Goal: Information Seeking & Learning: Check status

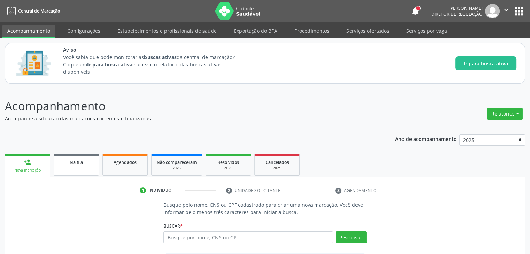
click at [76, 165] on link "Na fila" at bounding box center [76, 165] width 45 height 22
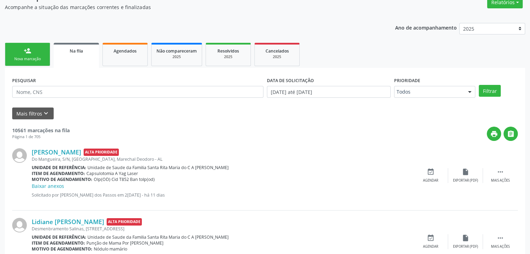
scroll to position [130, 0]
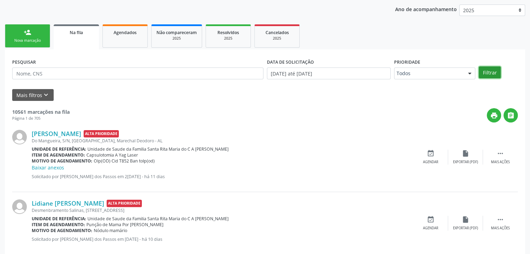
click at [483, 72] on button "Filtrar" at bounding box center [489, 72] width 22 height 12
click at [42, 91] on icon "keyboard_arrow_down" at bounding box center [46, 95] width 8 height 8
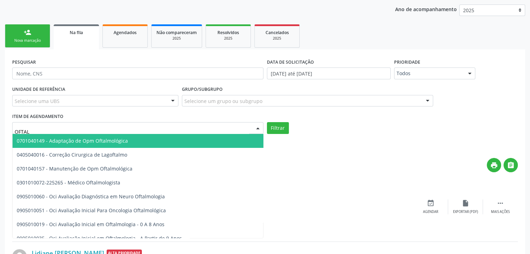
type input "OFTALM"
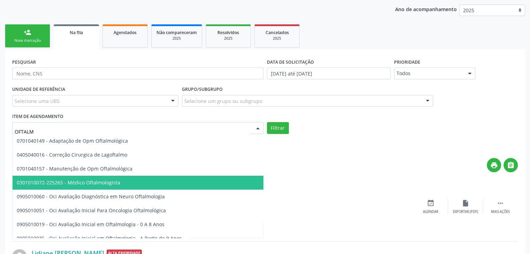
click at [73, 179] on span "0301010072-225265 - Médico Oftalmologista" at bounding box center [68, 182] width 103 height 7
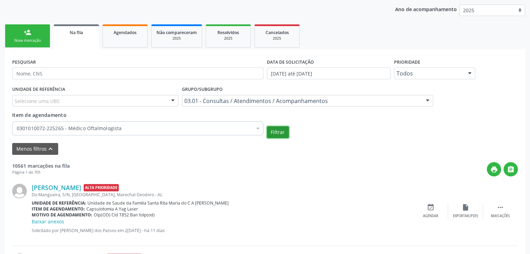
click at [281, 133] on button "Filtrar" at bounding box center [278, 132] width 22 height 12
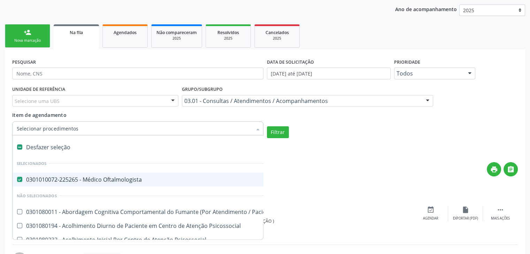
click at [21, 147] on label at bounding box center [19, 146] width 5 height 5
checkbox Oftalmologista "false"
click at [31, 128] on input "Item de agendamento" at bounding box center [134, 129] width 235 height 14
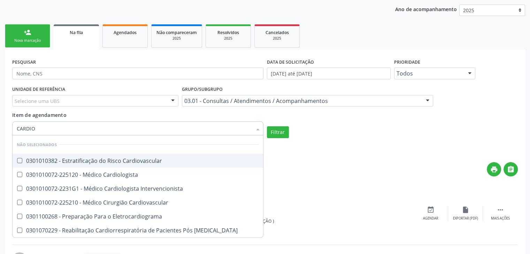
type input "CARDIOL"
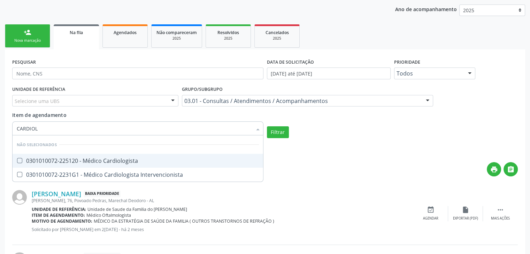
click at [19, 159] on Cardiologista at bounding box center [19, 160] width 5 height 5
click at [17, 159] on Cardiologista "checkbox" at bounding box center [15, 160] width 5 height 5
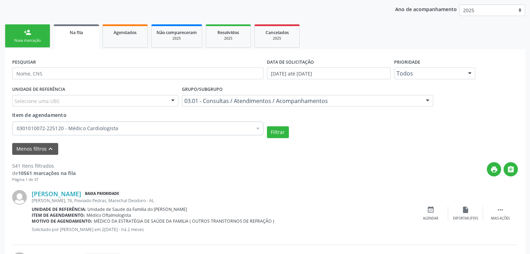
drag, startPoint x: 302, startPoint y: 147, endPoint x: 277, endPoint y: 138, distance: 26.9
click at [302, 147] on div "Menos filtros keyboard_arrow_up" at bounding box center [264, 149] width 509 height 12
click at [278, 136] on button "Filtrar" at bounding box center [278, 132] width 22 height 12
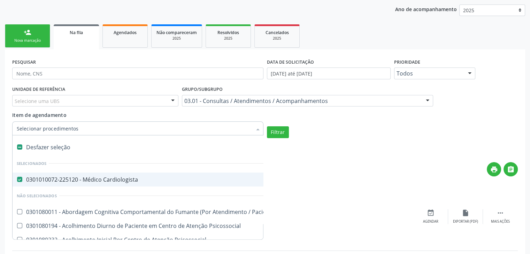
click at [18, 146] on label at bounding box center [19, 146] width 5 height 5
checkbox Cardiologista "false"
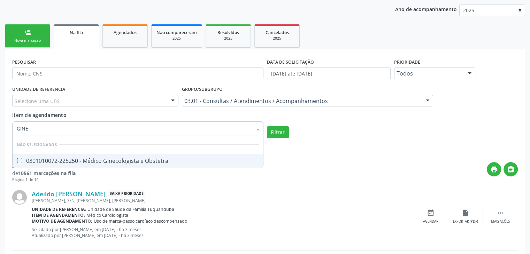
type input "GINEC"
click at [111, 162] on div "0301010072-225250 - Médico Ginecologista e Obstetra" at bounding box center [138, 161] width 242 height 6
click at [274, 130] on button "Filtrar" at bounding box center [278, 132] width 22 height 12
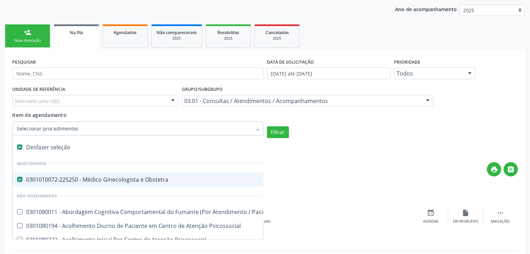
click at [20, 148] on label at bounding box center [19, 146] width 5 height 5
checkbox Obstetra "false"
click at [33, 130] on input "Item de agendamento" at bounding box center [134, 129] width 235 height 14
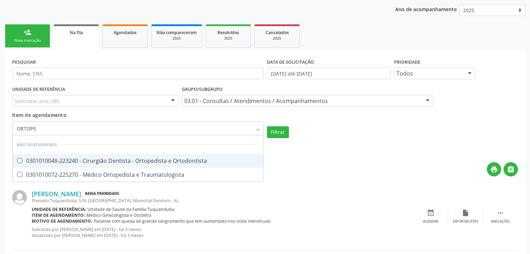
type input "ORTOPED"
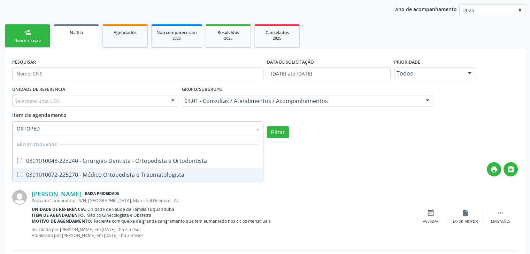
click at [19, 174] on Traumatologista at bounding box center [19, 174] width 5 height 5
click at [17, 174] on Traumatologista "checkbox" at bounding box center [15, 174] width 5 height 5
checkbox Traumatologista "true"
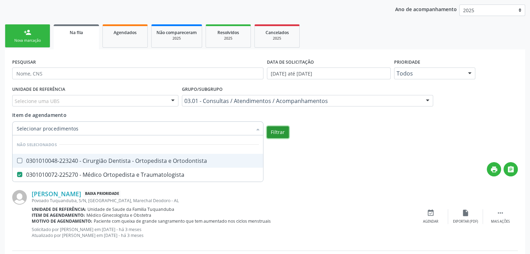
click at [280, 129] on button "Filtrar" at bounding box center [278, 132] width 22 height 12
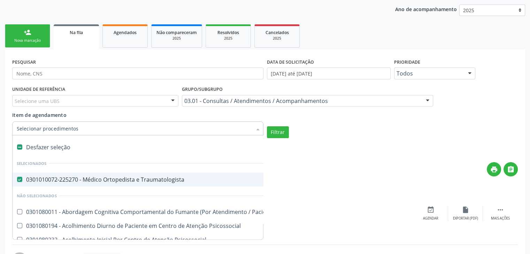
click at [18, 144] on label at bounding box center [19, 146] width 5 height 5
checkbox Traumatologista "false"
click at [38, 128] on input "Item de agendamento" at bounding box center [134, 129] width 235 height 14
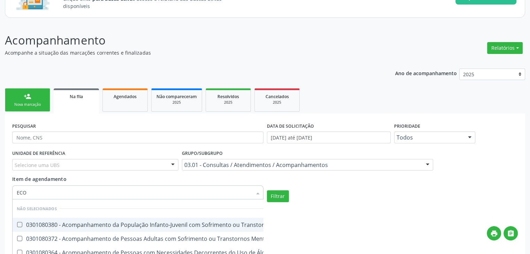
scroll to position [60, 0]
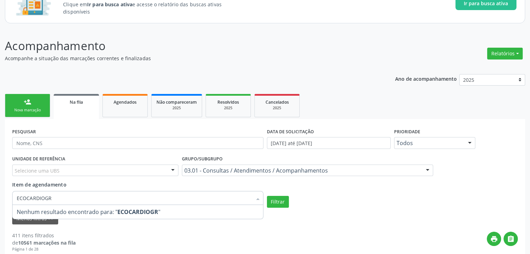
type input "ECOCARDIOGRA"
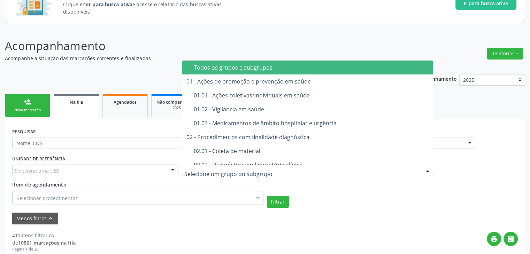
click at [196, 66] on div "Todos os grupos e subgrupos" at bounding box center [311, 68] width 235 height 6
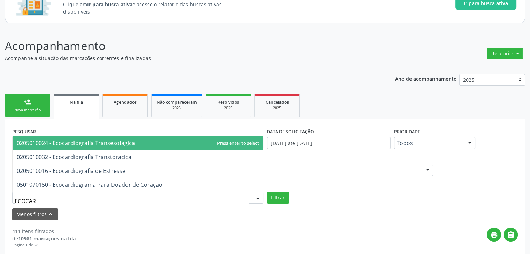
type input "ECOCARD"
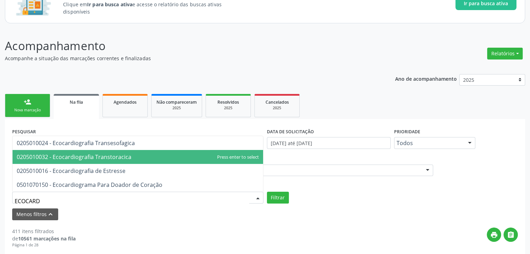
click at [32, 159] on span "0205010032 - Ecocardiografia Transtoracica" at bounding box center [74, 157] width 115 height 8
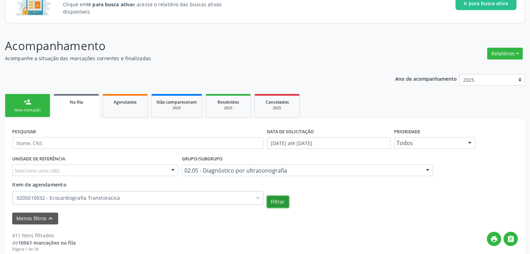
click at [273, 202] on button "Filtrar" at bounding box center [278, 202] width 22 height 12
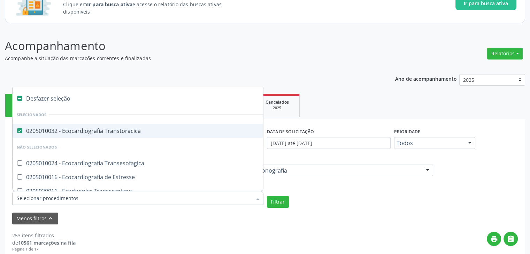
click at [19, 98] on label at bounding box center [19, 98] width 5 height 5
checkbox Transtoracica "false"
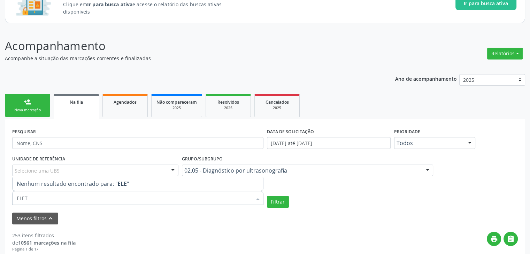
type input "ELETR"
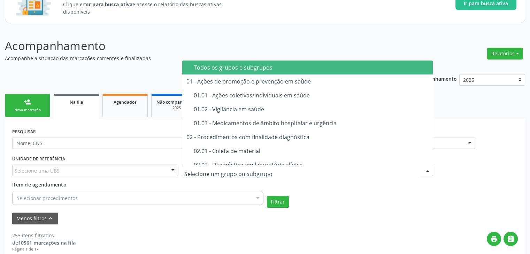
click at [198, 65] on div "Todos os grupos e subgrupos" at bounding box center [311, 68] width 235 height 6
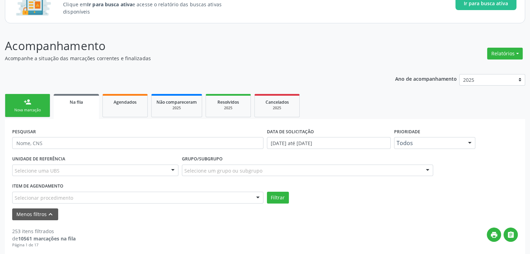
click at [80, 196] on div "Selecionar procedimento" at bounding box center [137, 198] width 251 height 12
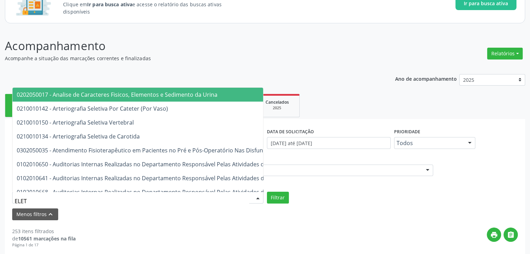
type input "ELETR"
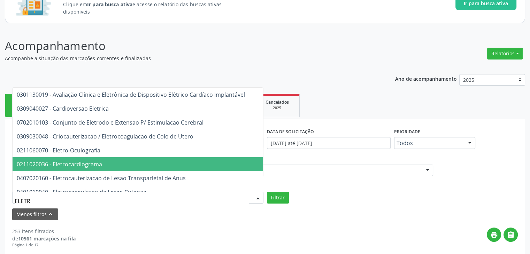
click at [84, 167] on span "0211020036 - Eletrocardiograma" at bounding box center [261, 164] width 497 height 14
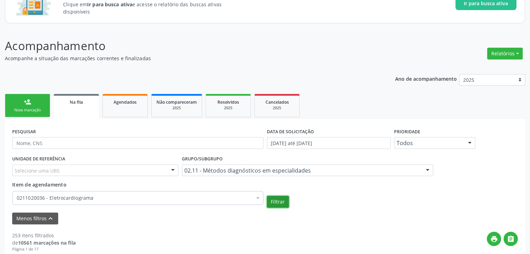
click at [277, 201] on button "Filtrar" at bounding box center [278, 202] width 22 height 12
click at [229, 165] on div "02.11 - Métodos diagnósticos em especialidades" at bounding box center [307, 171] width 251 height 12
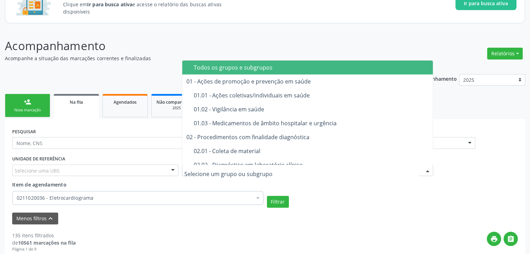
click at [223, 67] on div "Todos os grupos e subgrupos" at bounding box center [311, 68] width 235 height 6
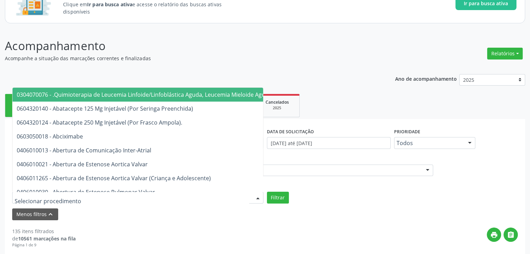
click at [93, 196] on div at bounding box center [137, 198] width 251 height 12
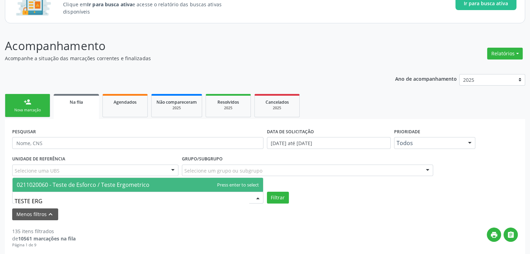
click at [103, 182] on span "0211020060 - Teste de Esforco / Teste Ergometrico" at bounding box center [83, 185] width 133 height 8
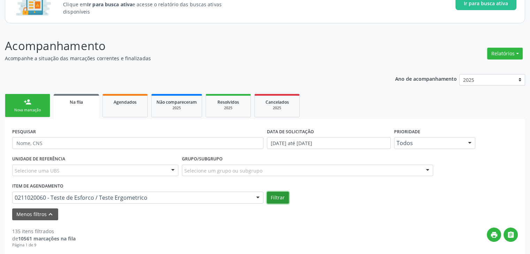
click at [280, 195] on button "Filtrar" at bounding box center [278, 198] width 22 height 12
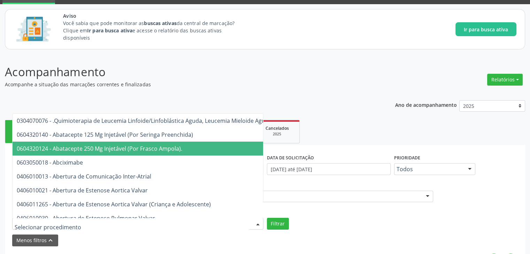
scroll to position [139, 0]
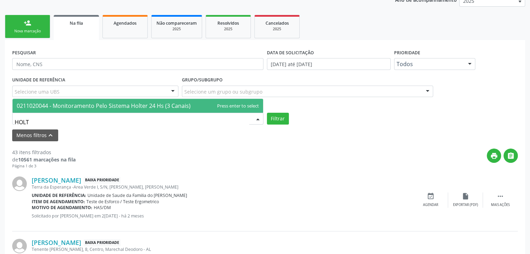
click at [171, 104] on span "0211020044 - Monitoramento Pelo Sistema Holter 24 Hs (3 Canais)" at bounding box center [104, 106] width 174 height 8
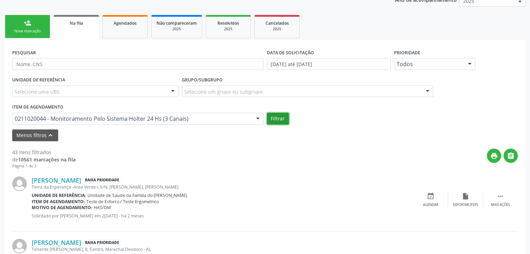
click at [271, 119] on button "Filtrar" at bounding box center [278, 119] width 22 height 12
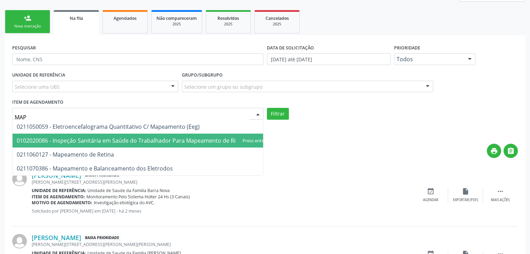
scroll to position [174, 0]
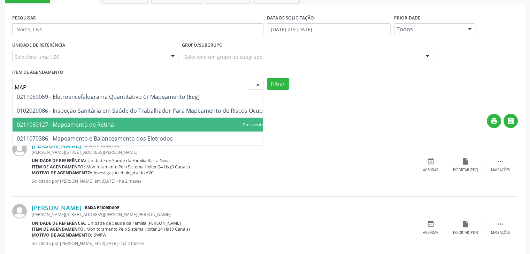
type input "MAP"
click at [294, 123] on div "print " at bounding box center [297, 124] width 442 height 21
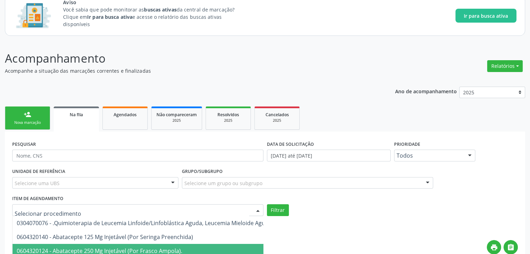
scroll to position [139, 0]
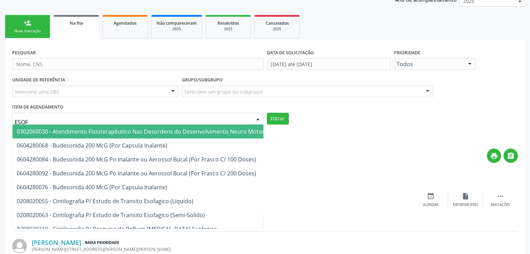
type input "ESOFA"
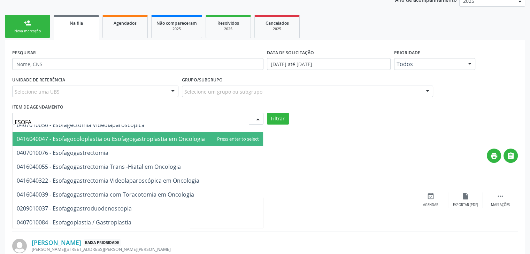
scroll to position [104, 0]
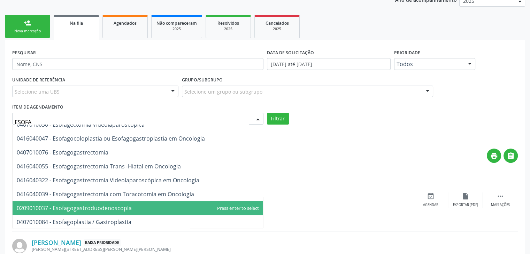
click at [177, 206] on span "0209010037 - Esofagogastroduodenoscopia" at bounding box center [138, 208] width 250 height 14
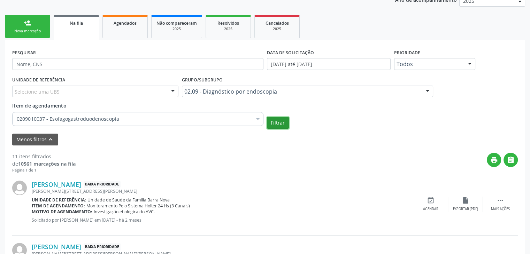
click at [276, 124] on button "Filtrar" at bounding box center [278, 123] width 22 height 12
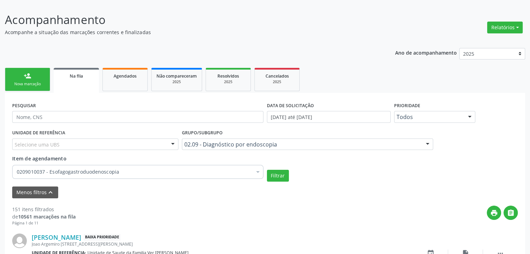
scroll to position [139, 0]
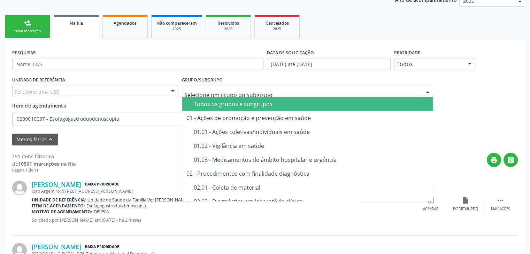
click at [209, 101] on div "Todos os grupos e subgrupos" at bounding box center [311, 104] width 235 height 6
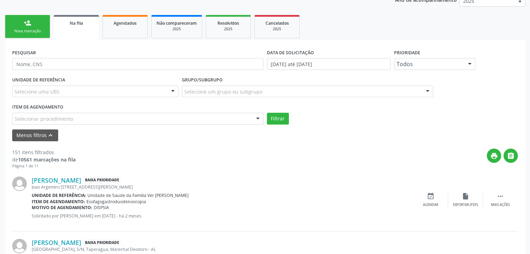
click at [116, 116] on div "Selecionar procedimento" at bounding box center [137, 119] width 251 height 12
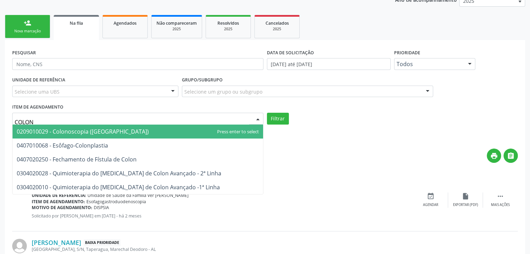
click at [110, 129] on span "0209010029 - Colonoscopia ([GEOGRAPHIC_DATA])" at bounding box center [83, 132] width 132 height 8
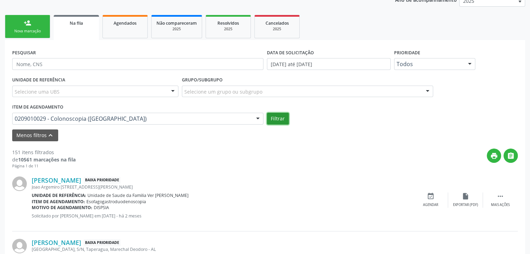
click at [281, 120] on button "Filtrar" at bounding box center [278, 119] width 22 height 12
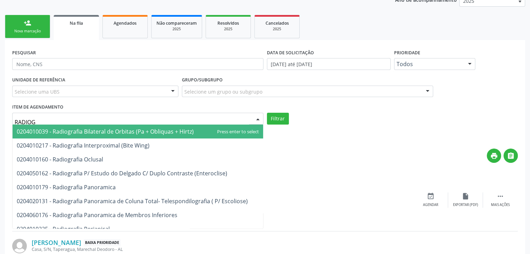
type input "RADIOGR"
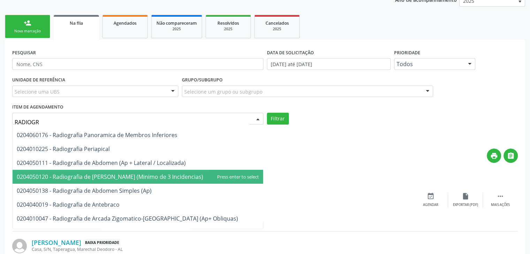
scroll to position [70, 0]
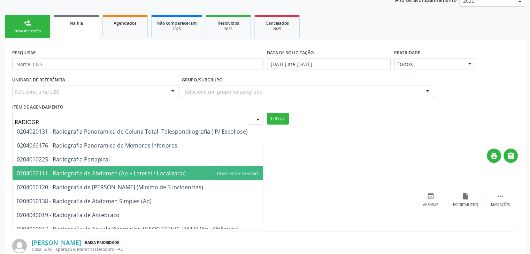
click at [89, 171] on span "0204050111 - Radiografia de Abdomen (Ap + Lateral / Localizada)" at bounding box center [101, 174] width 169 height 8
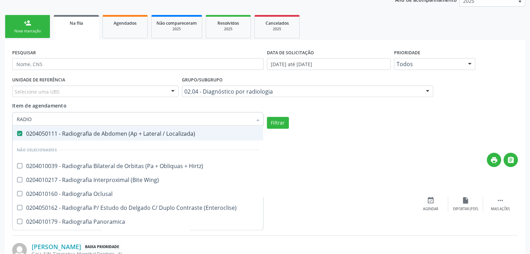
scroll to position [35, 0]
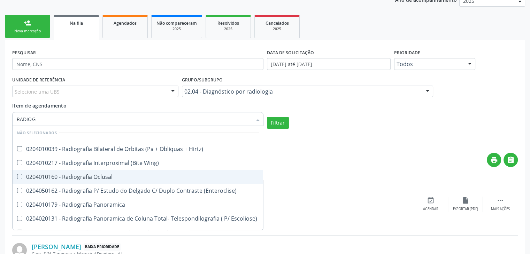
type input "RADIOGR"
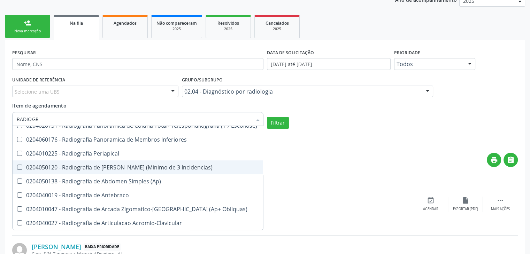
scroll to position [139, 0]
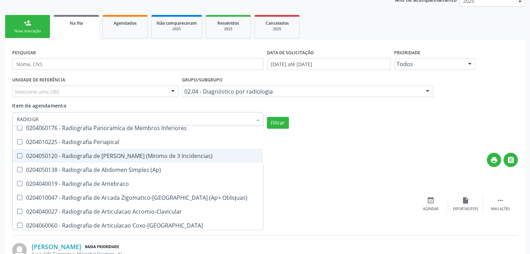
click at [20, 155] on Incidencias\) at bounding box center [19, 155] width 5 height 5
click at [17, 155] on Incidencias\) "checkbox" at bounding box center [15, 156] width 5 height 5
checkbox Incidencias\) "true"
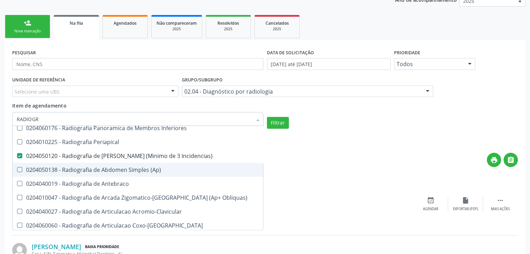
click at [21, 167] on \(Ap\) at bounding box center [19, 169] width 5 height 5
click at [17, 167] on \(Ap\) "checkbox" at bounding box center [15, 169] width 5 height 5
checkbox \(Ap\) "true"
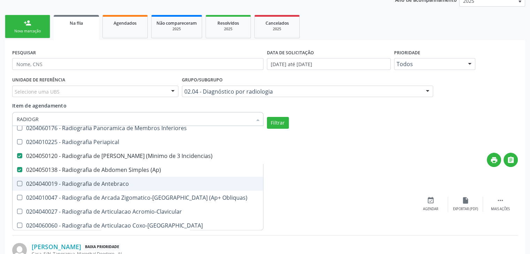
click at [19, 181] on Antebraco at bounding box center [19, 183] width 5 height 5
click at [17, 181] on Antebraco "checkbox" at bounding box center [15, 183] width 5 height 5
checkbox Antebraco "true"
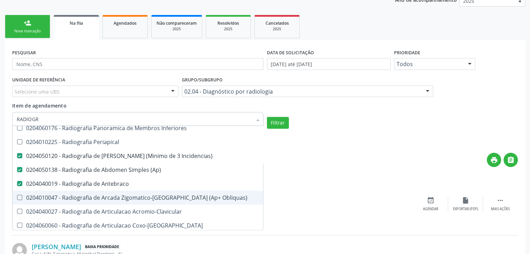
click at [19, 198] on Obliquas\) at bounding box center [19, 197] width 5 height 5
click at [17, 198] on Obliquas\) "checkbox" at bounding box center [15, 197] width 5 height 5
checkbox Obliquas\) "true"
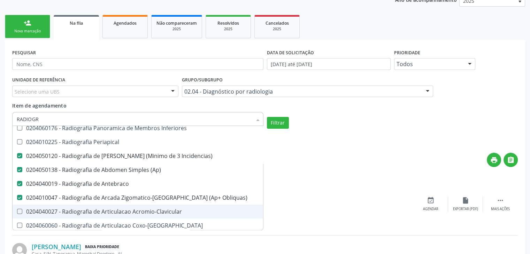
click at [21, 209] on Acromio-Clavicular at bounding box center [19, 211] width 5 height 5
click at [17, 209] on Acromio-Clavicular "checkbox" at bounding box center [15, 211] width 5 height 5
checkbox Acromio-Clavicular "true"
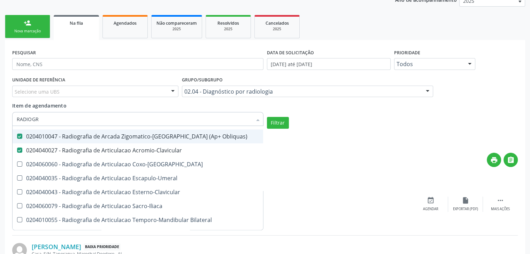
scroll to position [209, 0]
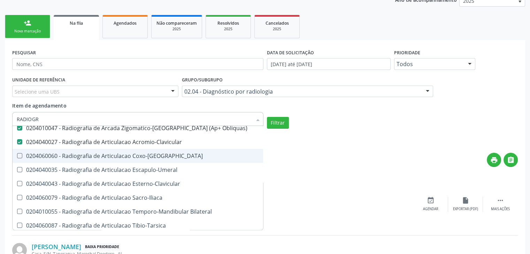
click at [20, 154] on Coxo-Femoral at bounding box center [19, 155] width 5 height 5
click at [17, 154] on Coxo-Femoral "checkbox" at bounding box center [15, 156] width 5 height 5
checkbox Coxo-Femoral "true"
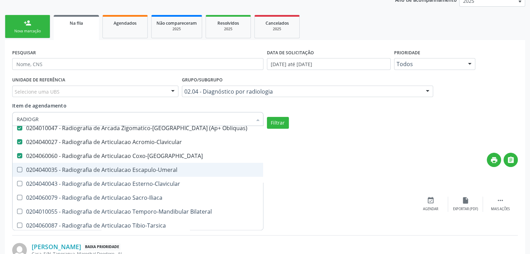
click at [18, 167] on Escapulo-Umeral at bounding box center [19, 169] width 5 height 5
click at [17, 167] on Escapulo-Umeral "checkbox" at bounding box center [15, 169] width 5 height 5
checkbox Escapulo-Umeral "true"
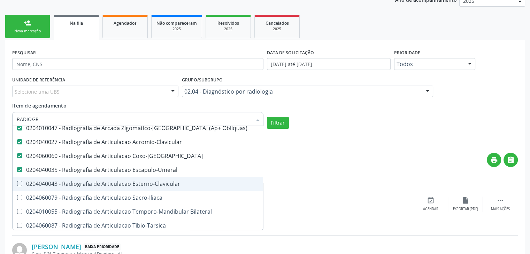
click at [19, 183] on Esterno-Clavicular at bounding box center [19, 183] width 5 height 5
click at [17, 183] on Esterno-Clavicular "checkbox" at bounding box center [15, 183] width 5 height 5
checkbox Esterno-Clavicular "true"
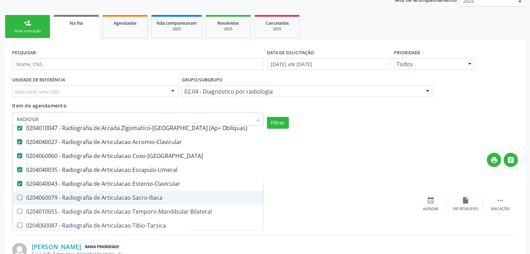
click at [19, 197] on Sacro-Iliaca at bounding box center [19, 197] width 5 height 5
click at [17, 197] on Sacro-Iliaca "checkbox" at bounding box center [15, 197] width 5 height 5
checkbox Sacro-Iliaca "true"
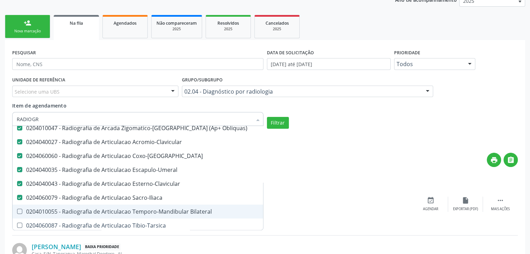
click at [18, 209] on Bilateral at bounding box center [19, 211] width 5 height 5
click at [17, 209] on Bilateral "checkbox" at bounding box center [15, 211] width 5 height 5
checkbox Bilateral "true"
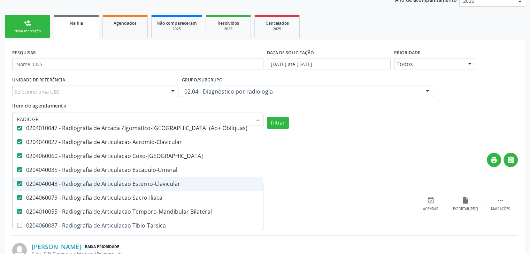
scroll to position [244, 0]
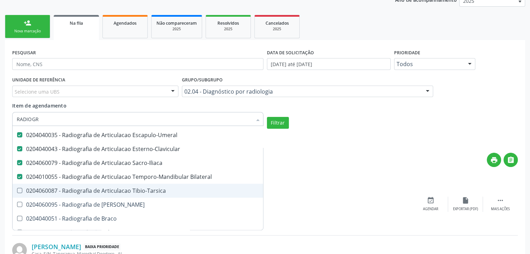
click at [19, 190] on Tibio-Tarsica at bounding box center [19, 190] width 5 height 5
click at [17, 190] on Tibio-Tarsica "checkbox" at bounding box center [15, 190] width 5 height 5
checkbox Tibio-Tarsica "true"
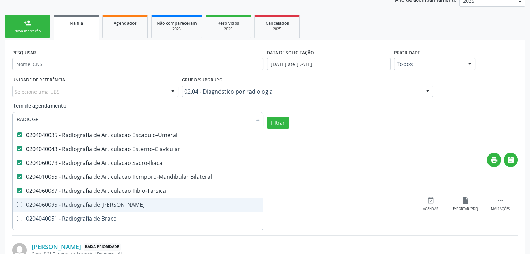
drag, startPoint x: 19, startPoint y: 201, endPoint x: 19, endPoint y: 205, distance: 3.8
click at [19, 202] on Bacia at bounding box center [19, 204] width 5 height 5
click at [17, 202] on Bacia "checkbox" at bounding box center [15, 204] width 5 height 5
checkbox Bacia "true"
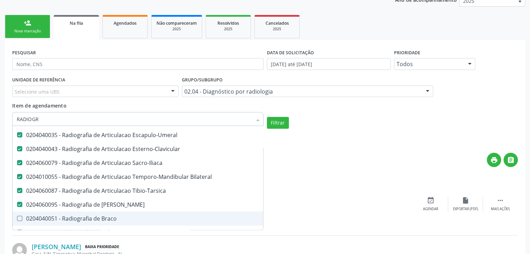
click at [21, 216] on Braco at bounding box center [19, 218] width 5 height 5
click at [17, 216] on Braco "checkbox" at bounding box center [15, 218] width 5 height 5
checkbox Braco "true"
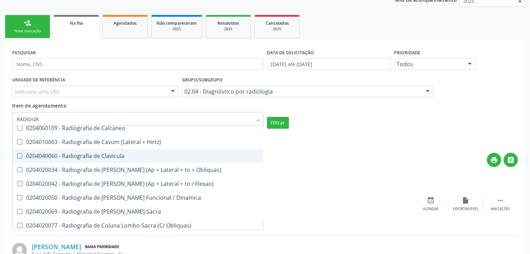
scroll to position [313, 0]
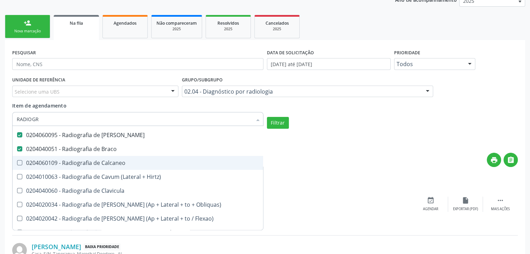
click at [21, 163] on Calcaneo at bounding box center [19, 162] width 5 height 5
click at [17, 163] on Calcaneo "checkbox" at bounding box center [15, 163] width 5 height 5
checkbox Calcaneo "true"
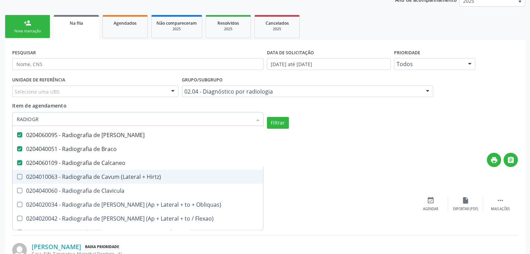
click at [21, 177] on Hirtz\) at bounding box center [19, 176] width 5 height 5
click at [17, 177] on Hirtz\) "checkbox" at bounding box center [15, 176] width 5 height 5
checkbox Hirtz\) "true"
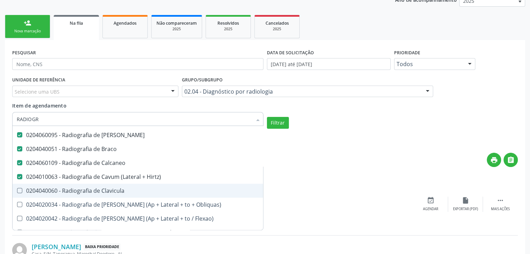
click at [21, 188] on Clavicula at bounding box center [19, 190] width 5 height 5
click at [17, 188] on Clavicula "checkbox" at bounding box center [15, 190] width 5 height 5
checkbox Clavicula "true"
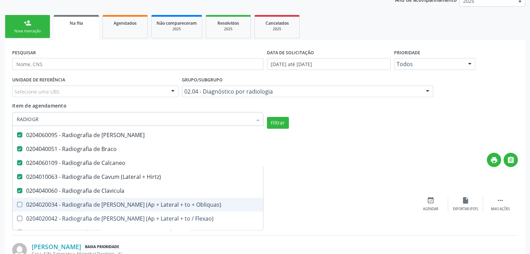
click at [21, 204] on Obliquas\) at bounding box center [19, 204] width 5 height 5
click at [17, 204] on Obliquas\) "checkbox" at bounding box center [15, 204] width 5 height 5
checkbox Obliquas\) "true"
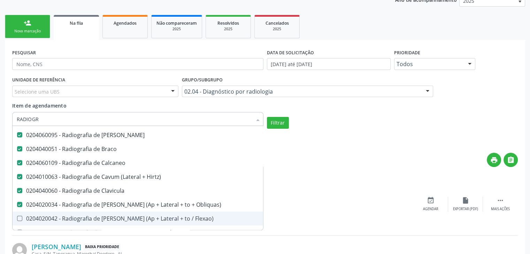
click at [20, 216] on Flexao\) at bounding box center [19, 218] width 5 height 5
click at [17, 216] on Flexao\) "checkbox" at bounding box center [15, 218] width 5 height 5
checkbox Flexao\) "true"
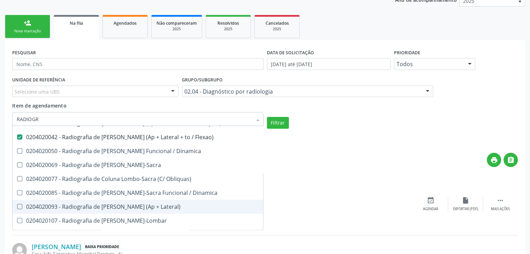
scroll to position [383, 0]
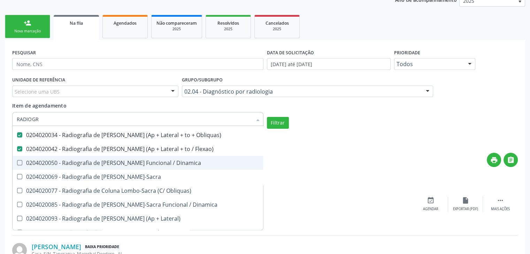
click at [18, 164] on Dinamica at bounding box center [19, 162] width 5 height 5
click at [17, 164] on Dinamica "checkbox" at bounding box center [15, 163] width 5 height 5
checkbox Dinamica "true"
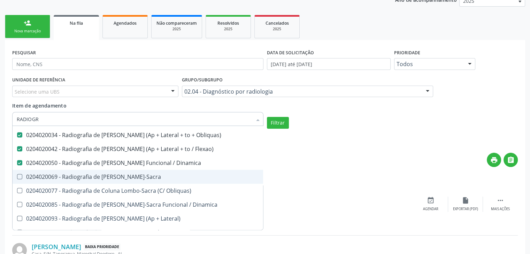
click at [19, 176] on Lombo-Sacra at bounding box center [19, 176] width 5 height 5
click at [17, 176] on Lombo-Sacra "checkbox" at bounding box center [15, 176] width 5 height 5
checkbox Lombo-Sacra "true"
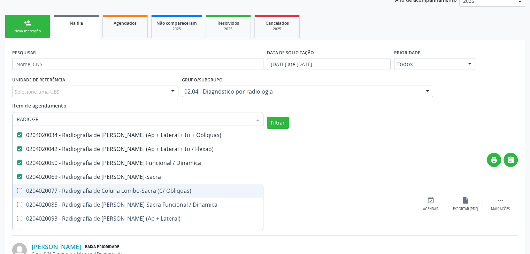
click at [20, 188] on Obliquas\) at bounding box center [19, 190] width 5 height 5
click at [17, 188] on Obliquas\) "checkbox" at bounding box center [15, 190] width 5 height 5
checkbox Obliquas\) "true"
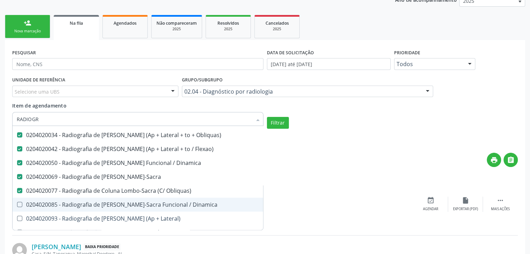
click at [19, 205] on Dinamica at bounding box center [19, 204] width 5 height 5
click at [17, 205] on Dinamica "checkbox" at bounding box center [15, 204] width 5 height 5
checkbox Dinamica "true"
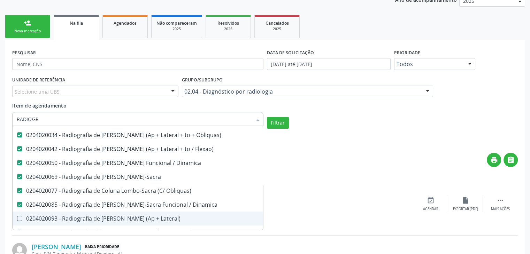
click at [19, 216] on Lateral\) at bounding box center [19, 218] width 5 height 5
click at [17, 216] on Lateral\) "checkbox" at bounding box center [15, 218] width 5 height 5
checkbox Lateral\) "true"
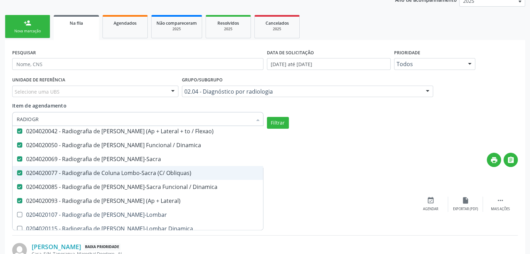
scroll to position [418, 0]
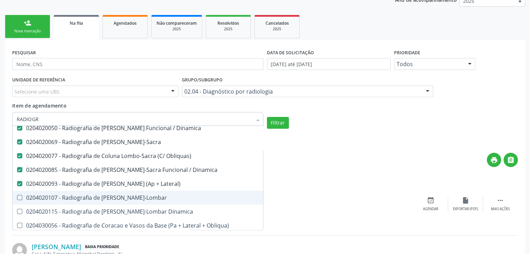
click at [20, 197] on Toraco-Lombar at bounding box center [19, 197] width 5 height 5
click at [17, 197] on Toraco-Lombar "checkbox" at bounding box center [15, 197] width 5 height 5
checkbox Toraco-Lombar "true"
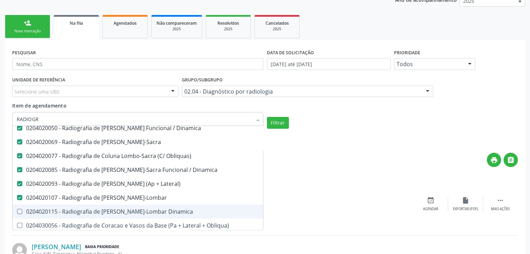
click at [21, 209] on Dinamica at bounding box center [19, 211] width 5 height 5
click at [17, 209] on Dinamica "checkbox" at bounding box center [15, 211] width 5 height 5
checkbox Dinamica "true"
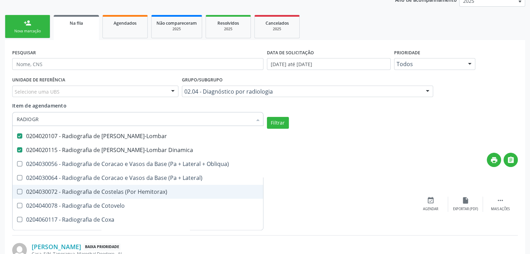
scroll to position [487, 0]
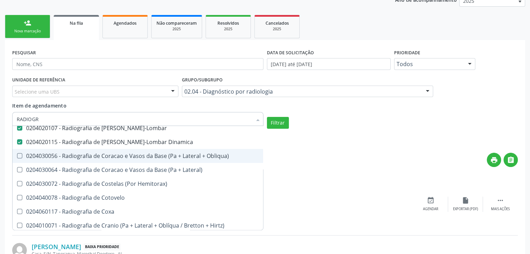
click at [20, 158] on div "0204030056 - Radiografia de Coracao e Vasos da Base (Pa + Lateral + Obliqua)" at bounding box center [138, 156] width 242 height 6
checkbox Obliqua\) "true"
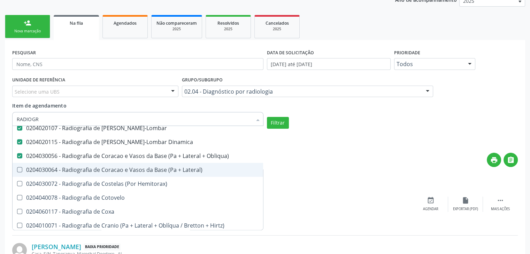
click at [21, 170] on Lateral\) at bounding box center [19, 169] width 5 height 5
click at [17, 170] on Lateral\) "checkbox" at bounding box center [15, 169] width 5 height 5
checkbox Lateral\) "true"
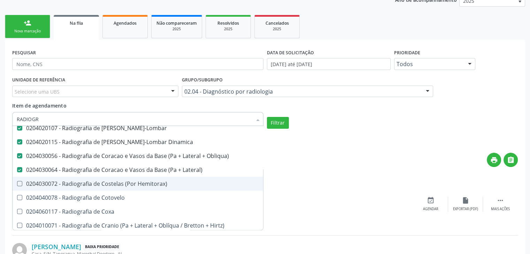
click at [20, 181] on Hemitorax\) at bounding box center [19, 183] width 5 height 5
click at [17, 181] on Hemitorax\) "checkbox" at bounding box center [15, 183] width 5 height 5
checkbox Hemitorax\) "true"
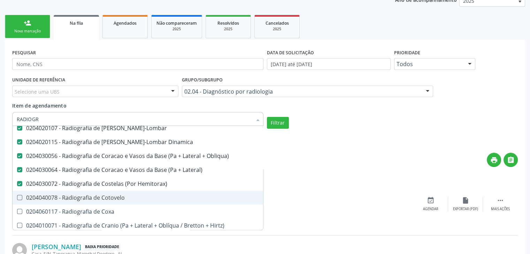
click at [18, 195] on Cotovelo at bounding box center [19, 197] width 5 height 5
click at [17, 195] on Cotovelo "checkbox" at bounding box center [15, 197] width 5 height 5
checkbox Cotovelo "true"
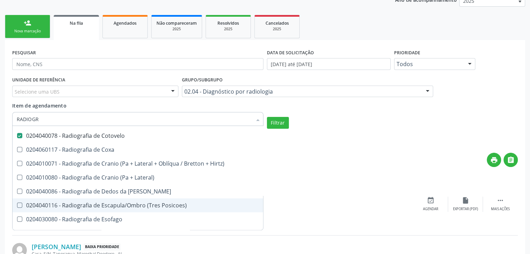
scroll to position [557, 0]
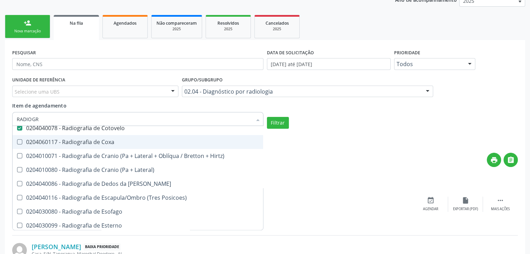
click at [20, 142] on Coxa at bounding box center [19, 141] width 5 height 5
click at [17, 142] on Coxa "checkbox" at bounding box center [15, 142] width 5 height 5
checkbox Coxa "true"
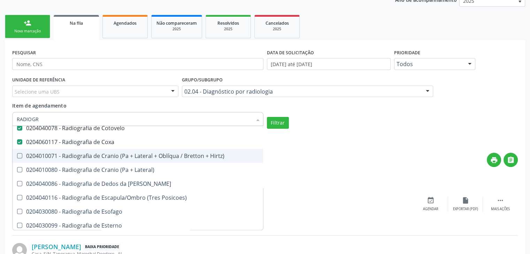
click at [19, 156] on Hirtz\) at bounding box center [19, 155] width 5 height 5
click at [17, 156] on Hirtz\) "checkbox" at bounding box center [15, 156] width 5 height 5
checkbox Hirtz\) "true"
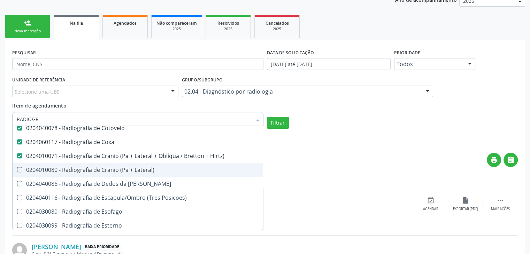
click at [18, 165] on span "0204010080 - Radiografia de Cranio (Pa + Lateral)" at bounding box center [138, 170] width 250 height 14
checkbox Lateral\) "true"
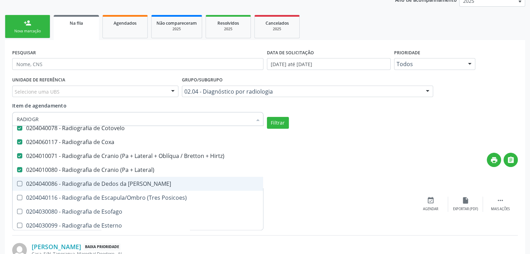
click at [18, 179] on span "0204040086 - Radiografia de Dedos da [PERSON_NAME]" at bounding box center [138, 184] width 250 height 14
checkbox Mao "true"
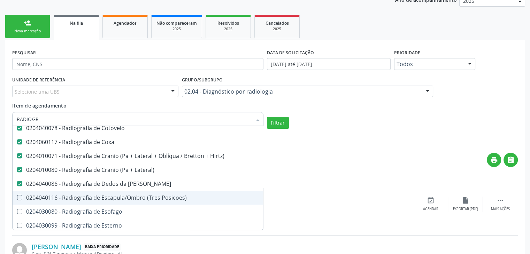
click at [21, 195] on Posicoes\) at bounding box center [19, 197] width 5 height 5
click at [17, 195] on Posicoes\) "checkbox" at bounding box center [15, 197] width 5 height 5
checkbox Posicoes\) "true"
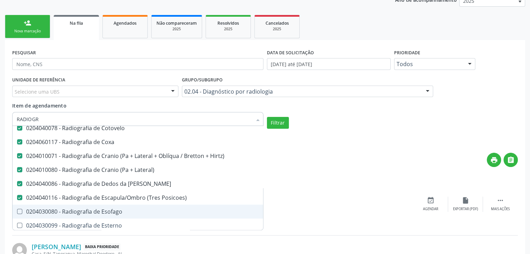
click at [22, 206] on span "0204030080 - Radiografia de Esofago" at bounding box center [138, 212] width 250 height 14
checkbox Esofago "true"
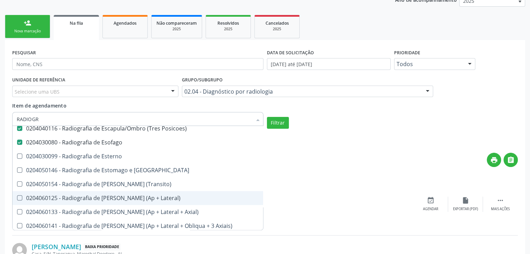
scroll to position [627, 0]
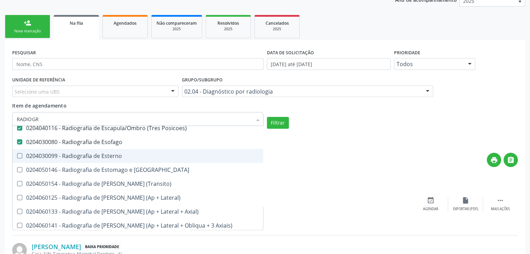
click at [18, 156] on Esterno at bounding box center [19, 155] width 5 height 5
click at [17, 156] on Esterno "checkbox" at bounding box center [15, 156] width 5 height 5
checkbox Esterno "true"
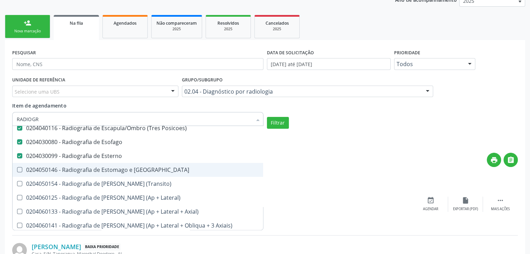
click at [19, 170] on Duodeno at bounding box center [19, 169] width 5 height 5
click at [17, 170] on Duodeno "checkbox" at bounding box center [15, 169] width 5 height 5
checkbox Duodeno "true"
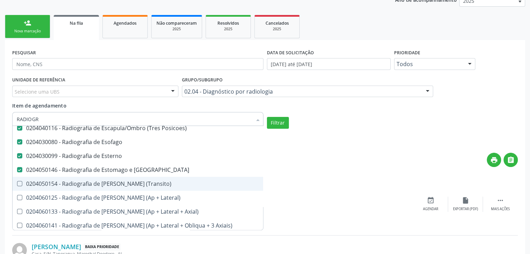
click at [19, 182] on \(Transito\) at bounding box center [19, 183] width 5 height 5
click at [17, 182] on \(Transito\) "checkbox" at bounding box center [15, 183] width 5 height 5
checkbox \(Transito\) "true"
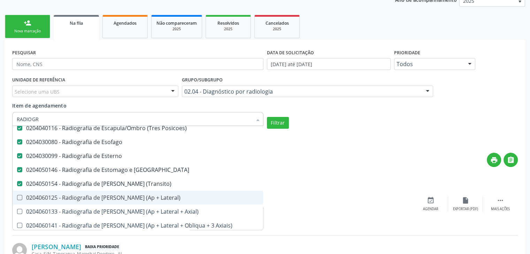
click at [19, 196] on Lateral\) at bounding box center [19, 197] width 5 height 5
click at [17, 196] on Lateral\) "checkbox" at bounding box center [15, 197] width 5 height 5
checkbox Lateral\) "true"
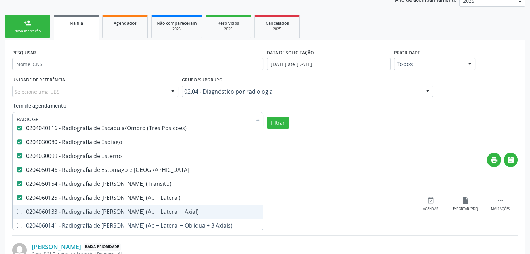
click at [20, 209] on Axial\) at bounding box center [19, 211] width 5 height 5
click at [17, 209] on Axial\) "checkbox" at bounding box center [15, 211] width 5 height 5
checkbox Axial\) "true"
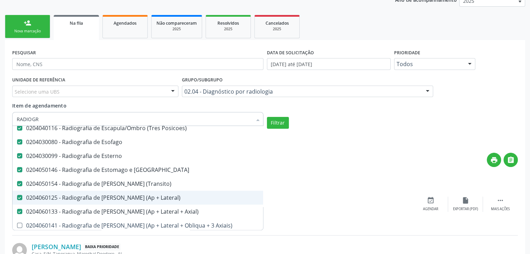
scroll to position [696, 0]
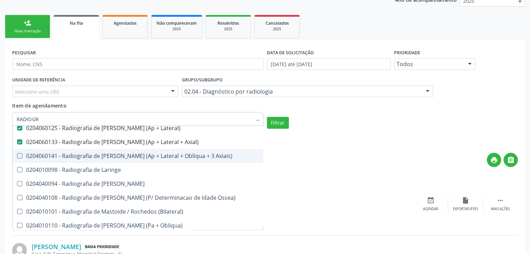
click at [19, 158] on span "0204060141 - Radiografia de [PERSON_NAME] (Ap + Lateral + Obliqua + 3 Axiais)" at bounding box center [138, 156] width 250 height 14
checkbox Axiais\) "true"
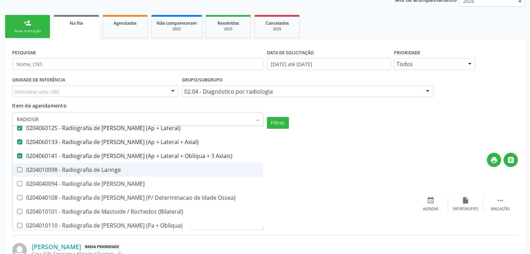
click at [20, 170] on Laringe at bounding box center [19, 169] width 5 height 5
click at [17, 170] on Laringe "checkbox" at bounding box center [15, 169] width 5 height 5
checkbox Laringe "true"
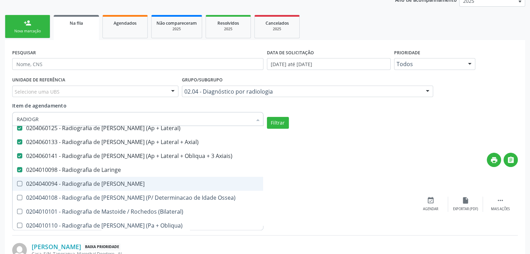
click at [20, 181] on Mao at bounding box center [19, 183] width 5 height 5
click at [17, 181] on Mao "checkbox" at bounding box center [15, 183] width 5 height 5
checkbox Mao "true"
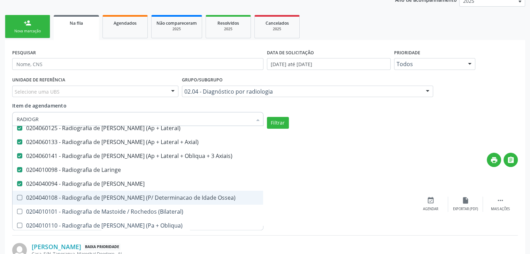
click at [21, 194] on span "0204040108 - Radiografia de [PERSON_NAME] (P/ Determinacao de Idade Ossea)" at bounding box center [138, 198] width 250 height 14
checkbox Ossea\) "true"
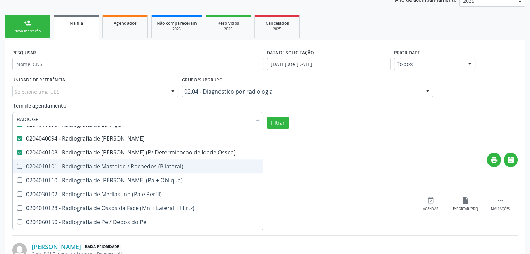
scroll to position [766, 0]
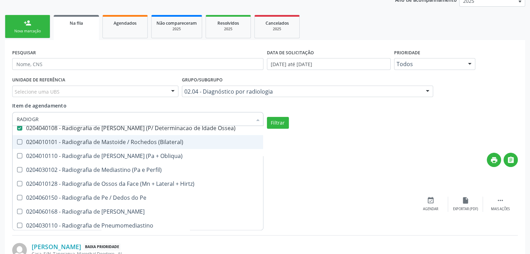
click at [19, 143] on \(Bilateral\) at bounding box center [19, 141] width 5 height 5
click at [17, 143] on \(Bilateral\) "checkbox" at bounding box center [15, 142] width 5 height 5
checkbox \(Bilateral\) "true"
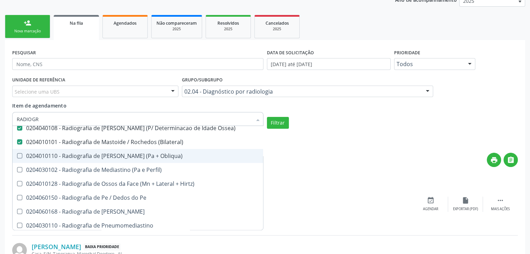
click at [19, 154] on Obliqua\) at bounding box center [19, 155] width 5 height 5
click at [17, 154] on Obliqua\) "checkbox" at bounding box center [15, 156] width 5 height 5
checkbox Obliqua\) "true"
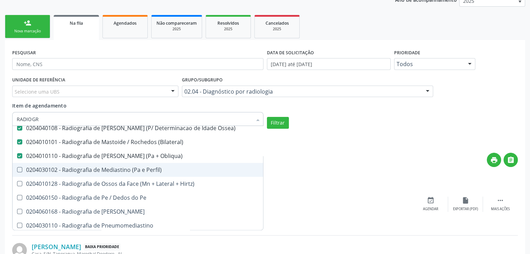
click at [19, 167] on Perfil\) at bounding box center [19, 169] width 5 height 5
click at [17, 167] on Perfil\) "checkbox" at bounding box center [15, 169] width 5 height 5
checkbox Perfil\) "true"
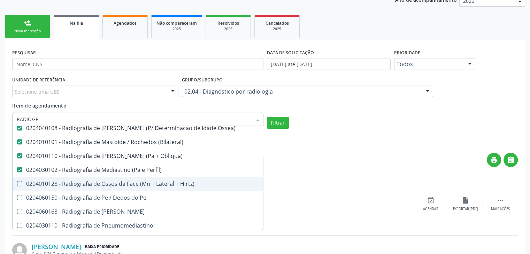
click at [20, 182] on Hirtz\) at bounding box center [19, 183] width 5 height 5
click at [17, 182] on Hirtz\) "checkbox" at bounding box center [15, 183] width 5 height 5
checkbox Hirtz\) "true"
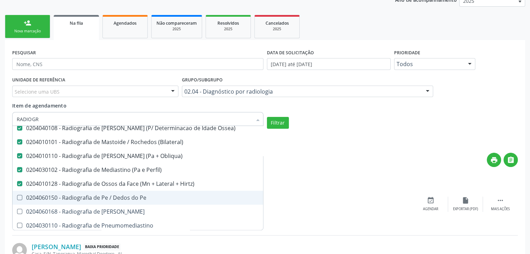
click at [21, 199] on Pe at bounding box center [19, 197] width 5 height 5
click at [17, 199] on Pe "checkbox" at bounding box center [15, 197] width 5 height 5
checkbox Pe "true"
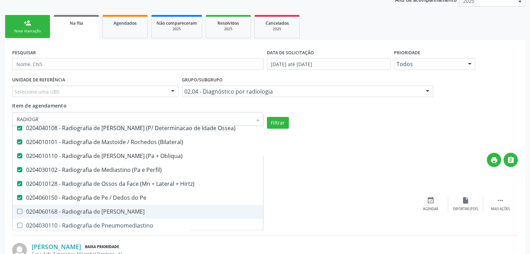
click at [19, 209] on Perna at bounding box center [19, 211] width 5 height 5
click at [17, 209] on Perna "checkbox" at bounding box center [15, 211] width 5 height 5
checkbox Perna "true"
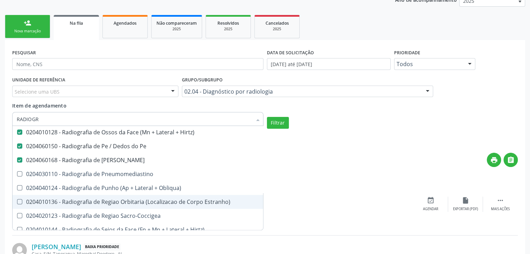
scroll to position [836, 0]
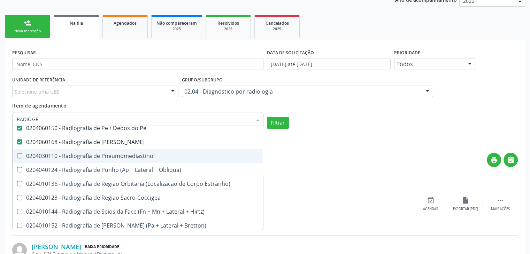
click at [18, 155] on Pneumomediastino at bounding box center [19, 155] width 5 height 5
click at [17, 155] on Pneumomediastino "checkbox" at bounding box center [15, 156] width 5 height 5
checkbox Pneumomediastino "true"
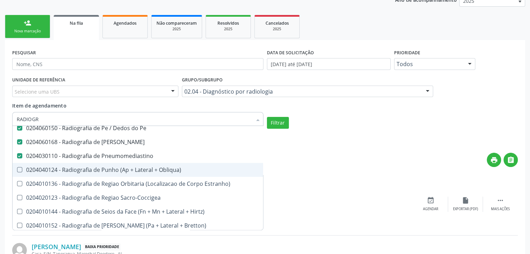
click at [21, 169] on Obliqua\) at bounding box center [19, 169] width 5 height 5
click at [17, 169] on Obliqua\) "checkbox" at bounding box center [15, 169] width 5 height 5
checkbox Obliqua\) "true"
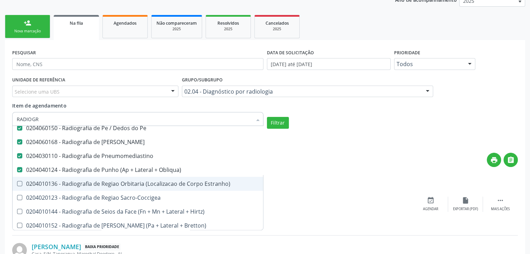
click at [21, 184] on Estranho\) at bounding box center [19, 183] width 5 height 5
click at [17, 184] on Estranho\) "checkbox" at bounding box center [15, 183] width 5 height 5
checkbox Estranho\) "true"
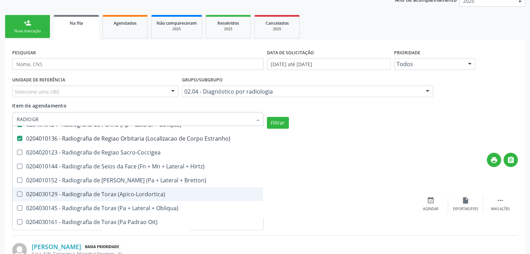
scroll to position [870, 0]
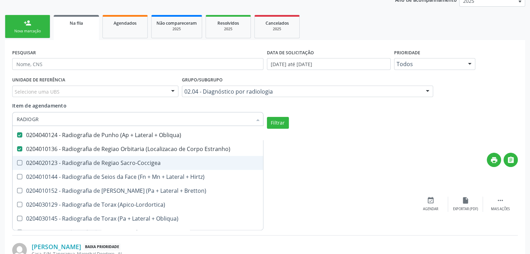
click at [19, 163] on Sacro-Coccigea at bounding box center [19, 162] width 5 height 5
click at [17, 163] on Sacro-Coccigea "checkbox" at bounding box center [15, 163] width 5 height 5
checkbox Sacro-Coccigea "true"
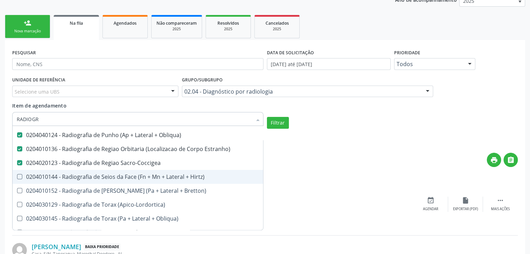
click at [19, 174] on Hirtz\) at bounding box center [19, 176] width 5 height 5
click at [17, 174] on Hirtz\) "checkbox" at bounding box center [15, 176] width 5 height 5
checkbox Hirtz\) "true"
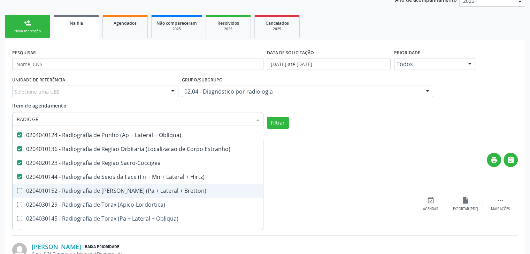
click at [18, 188] on Bretton\) at bounding box center [19, 190] width 5 height 5
click at [17, 188] on Bretton\) "checkbox" at bounding box center [15, 190] width 5 height 5
checkbox Bretton\) "true"
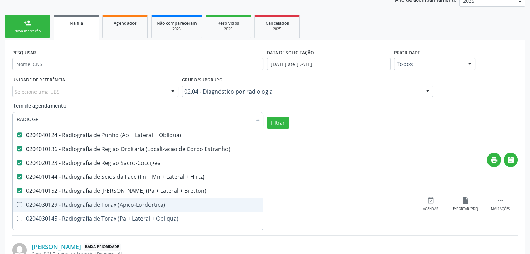
click at [20, 203] on \(Apico-Lordortica\) at bounding box center [19, 204] width 5 height 5
click at [17, 203] on \(Apico-Lordortica\) "checkbox" at bounding box center [15, 204] width 5 height 5
checkbox \(Apico-Lordortica\) "true"
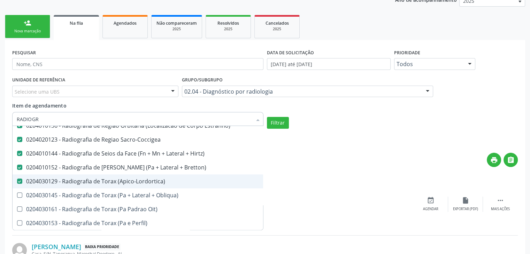
scroll to position [905, 0]
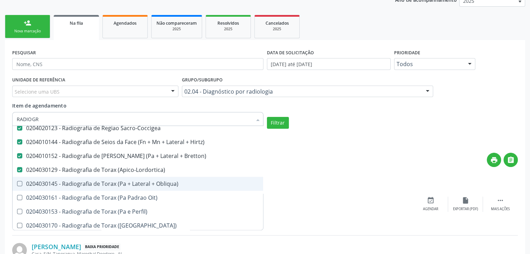
click at [19, 185] on Obliqua\) at bounding box center [19, 183] width 5 height 5
click at [17, 185] on Obliqua\) "checkbox" at bounding box center [15, 183] width 5 height 5
checkbox Obliqua\) "true"
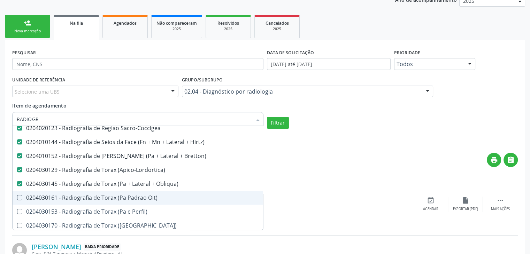
click at [21, 195] on Oit\) at bounding box center [19, 197] width 5 height 5
click at [17, 195] on Oit\) "checkbox" at bounding box center [15, 197] width 5 height 5
checkbox Oit\) "true"
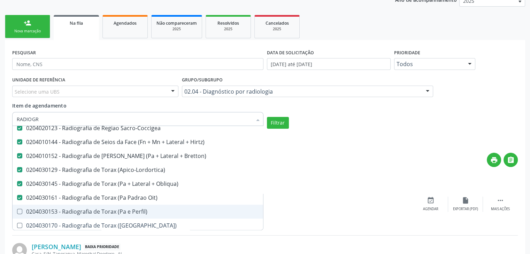
click at [20, 210] on Perfil\) at bounding box center [19, 211] width 5 height 5
click at [17, 210] on Perfil\) "checkbox" at bounding box center [15, 211] width 5 height 5
checkbox Perfil\) "true"
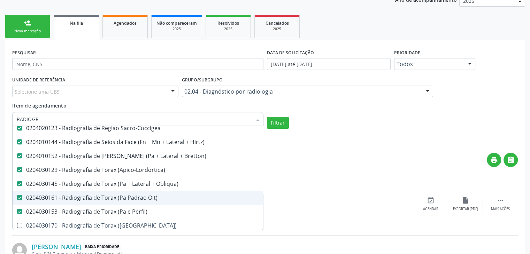
scroll to position [940, 0]
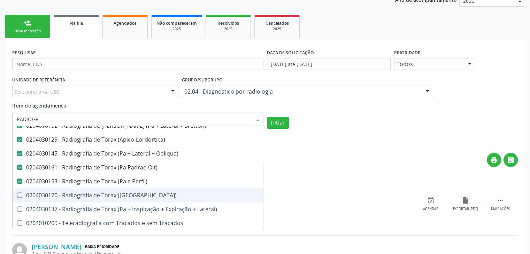
click at [19, 193] on \(Pa\) at bounding box center [19, 195] width 5 height 5
click at [17, 193] on \(Pa\) "checkbox" at bounding box center [15, 195] width 5 height 5
checkbox \(Pa\) "true"
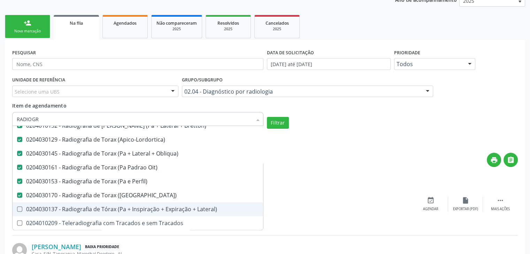
click at [21, 206] on Lateral\) at bounding box center [19, 208] width 5 height 5
click at [17, 207] on Lateral\) "checkbox" at bounding box center [15, 209] width 5 height 5
checkbox Lateral\) "true"
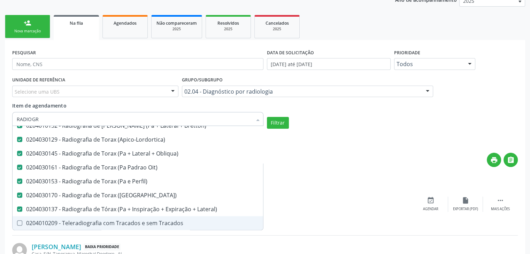
click at [22, 220] on Tracados at bounding box center [19, 222] width 5 height 5
click at [17, 221] on Tracados "checkbox" at bounding box center [15, 223] width 5 height 5
click at [22, 220] on Tracados at bounding box center [19, 222] width 5 height 5
click at [17, 221] on Tracados "checkbox" at bounding box center [15, 223] width 5 height 5
checkbox Tracados "false"
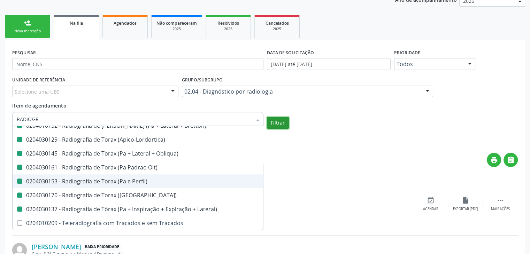
checkbox Hirtz\) "true"
checkbox Wing\) "true"
checkbox Oclusal "true"
checkbox \(Enteroclise\) "true"
checkbox Panoramica "true"
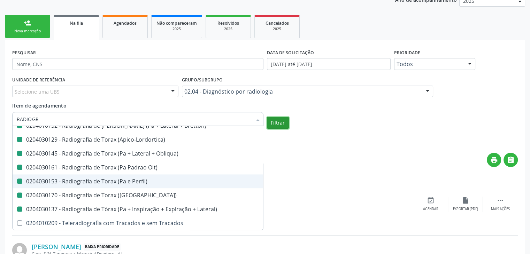
checkbox Escoliose\) "true"
checkbox Inferiores "true"
checkbox Periapical "true"
checkbox Hirtz\) "false"
checkbox Bretton\) "false"
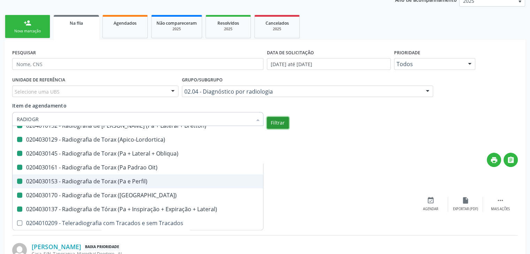
checkbox \(Apico-Lordortica\) "false"
checkbox Obliqua\) "false"
checkbox Oit\) "false"
checkbox Perfil\) "false"
checkbox \(Pa\) "false"
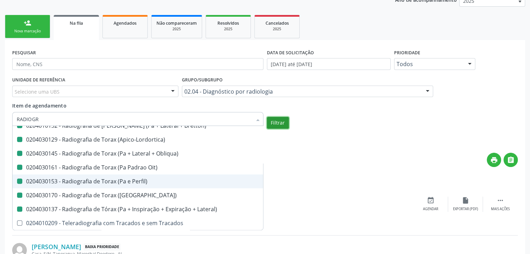
checkbox Lateral\) "false"
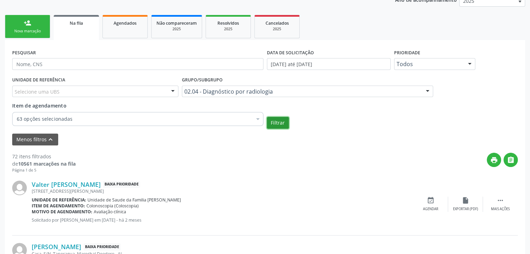
click at [279, 126] on button "Filtrar" at bounding box center [278, 123] width 22 height 12
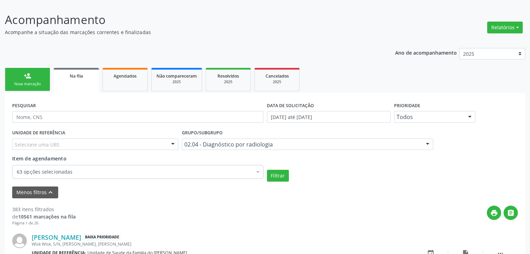
scroll to position [139, 0]
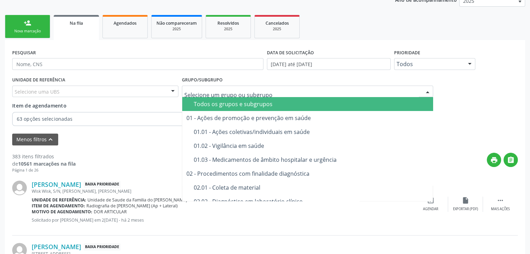
click at [206, 103] on div "Todos os grupos e subgrupos" at bounding box center [311, 104] width 235 height 6
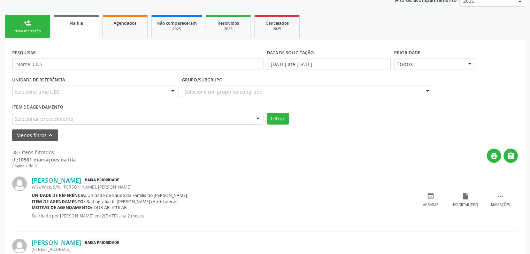
click at [120, 117] on div "Selecionar procedimento" at bounding box center [137, 119] width 251 height 12
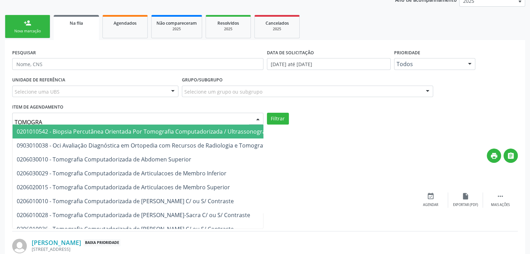
type input "TOMOGRAF"
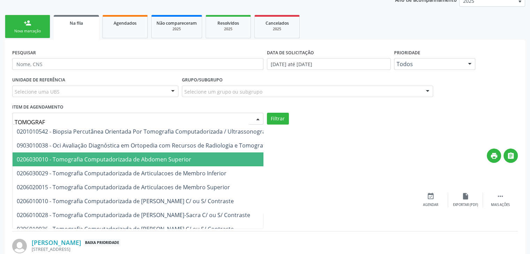
click at [102, 159] on span "0206030010 - Tomografia Computadorizada de Abdomen Superior" at bounding box center [104, 160] width 174 height 8
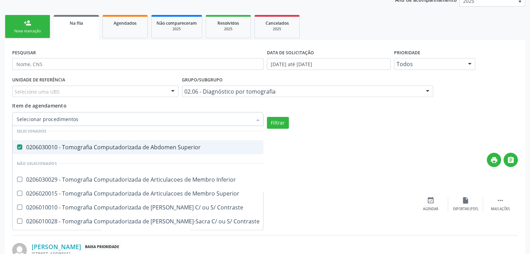
scroll to position [35, 0]
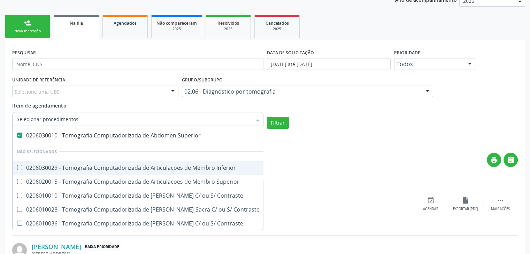
click at [20, 166] on Inferior at bounding box center [19, 167] width 5 height 5
click at [17, 166] on Inferior "checkbox" at bounding box center [15, 167] width 5 height 5
checkbox Inferior "true"
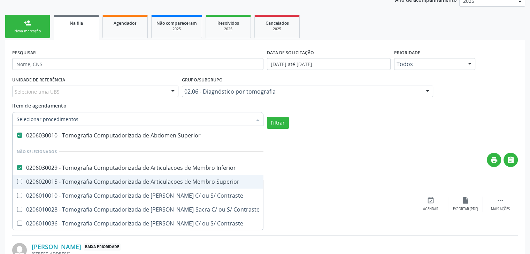
click at [22, 180] on Superior at bounding box center [19, 181] width 5 height 5
click at [17, 180] on Superior "checkbox" at bounding box center [15, 181] width 5 height 5
checkbox Superior "true"
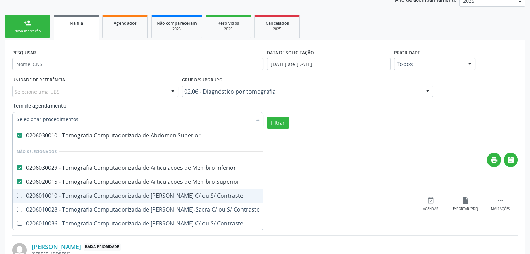
click at [21, 197] on Contraste at bounding box center [19, 195] width 5 height 5
click at [17, 197] on Contraste "checkbox" at bounding box center [15, 195] width 5 height 5
checkbox Contraste "true"
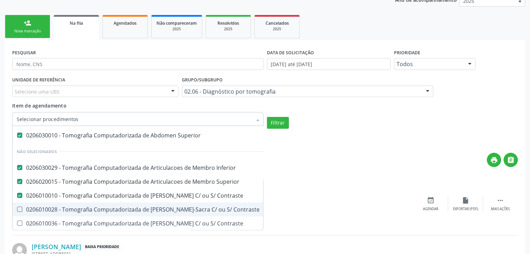
click at [20, 209] on Contraste at bounding box center [19, 209] width 5 height 5
click at [17, 209] on Contraste "checkbox" at bounding box center [15, 209] width 5 height 5
checkbox Contraste "true"
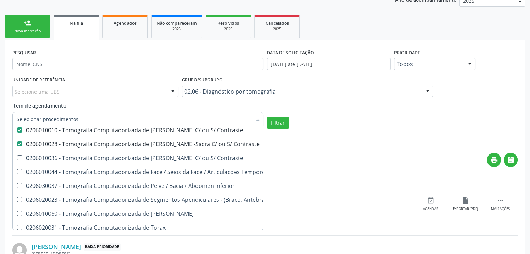
scroll to position [104, 0]
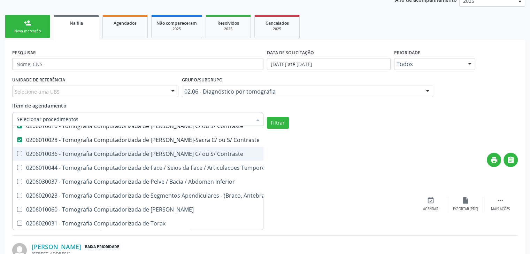
click at [21, 154] on Contraste at bounding box center [19, 153] width 5 height 5
click at [17, 154] on Contraste "checkbox" at bounding box center [15, 153] width 5 height 5
checkbox Contraste "true"
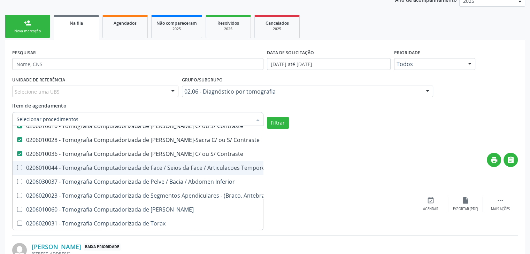
click at [19, 166] on Temporo-Mandibulares at bounding box center [19, 167] width 5 height 5
click at [17, 166] on Temporo-Mandibulares "checkbox" at bounding box center [15, 167] width 5 height 5
checkbox Temporo-Mandibulares "true"
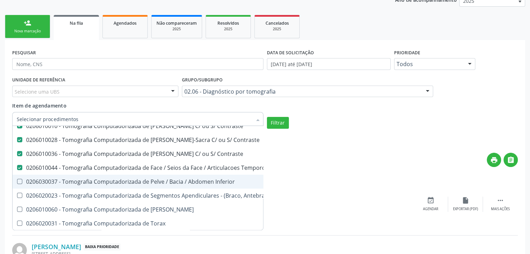
click at [18, 180] on Inferior at bounding box center [19, 181] width 5 height 5
click at [17, 180] on Inferior "checkbox" at bounding box center [15, 181] width 5 height 5
checkbox Inferior "true"
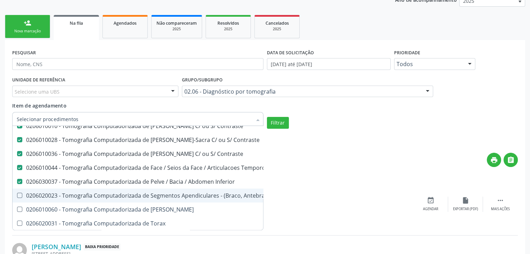
click at [20, 194] on Pé\) at bounding box center [19, 195] width 5 height 5
click at [17, 194] on Pé\) "checkbox" at bounding box center [15, 195] width 5 height 5
checkbox Pé\) "true"
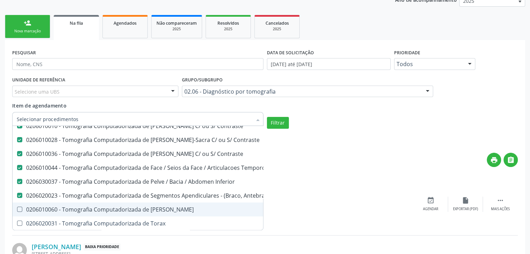
click at [18, 209] on Turcica at bounding box center [19, 209] width 5 height 5
click at [17, 209] on Turcica "checkbox" at bounding box center [15, 209] width 5 height 5
checkbox Turcica "true"
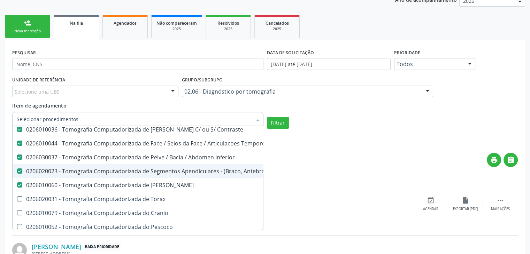
scroll to position [174, 0]
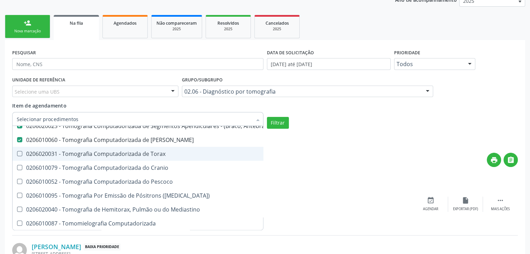
click at [19, 151] on Torax at bounding box center [19, 153] width 5 height 5
click at [17, 151] on Torax "checkbox" at bounding box center [15, 153] width 5 height 5
checkbox Torax "true"
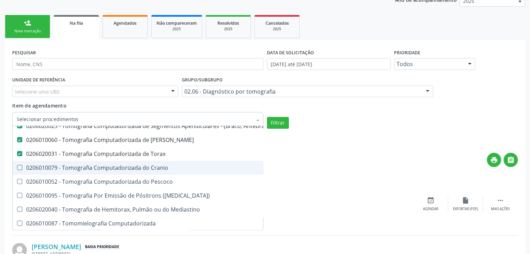
click at [19, 165] on Cranio at bounding box center [19, 167] width 5 height 5
click at [17, 165] on Cranio "checkbox" at bounding box center [15, 167] width 5 height 5
checkbox Cranio "true"
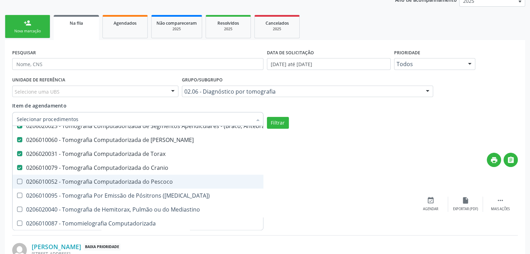
click at [19, 177] on span "0206010052 - Tomografia Computadorizada do Pescoco" at bounding box center [174, 182] width 322 height 14
checkbox Pescoco "true"
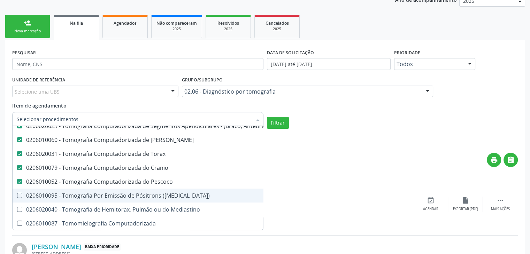
scroll to position [180, 0]
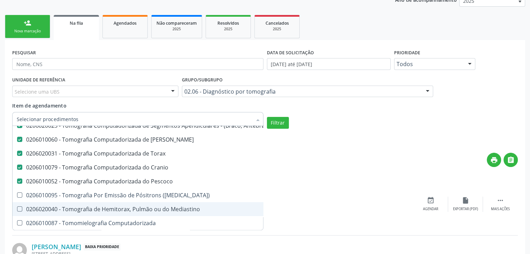
click at [19, 206] on Mediastino at bounding box center [19, 208] width 5 height 5
click at [17, 207] on Mediastino "checkbox" at bounding box center [15, 209] width 5 height 5
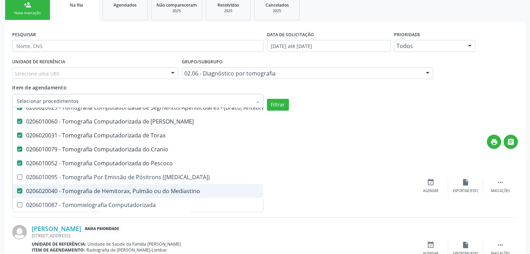
scroll to position [174, 0]
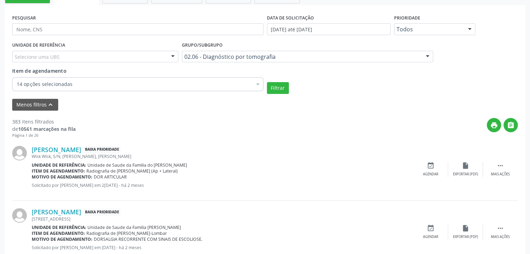
checkbox \(Pet-Ct\) "false"
click at [321, 146] on div "[PERSON_NAME] Baixa Prioridade" at bounding box center [222, 150] width 381 height 8
click at [277, 88] on button "Filtrar" at bounding box center [278, 88] width 22 height 12
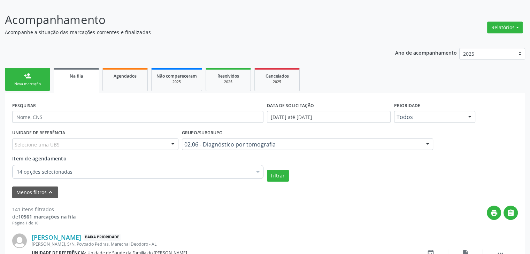
scroll to position [174, 0]
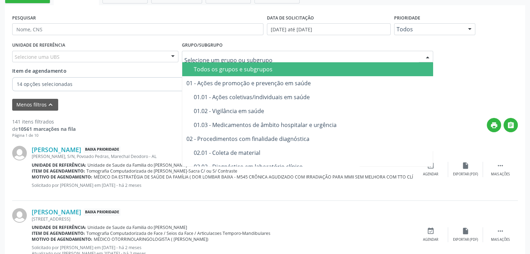
click at [221, 68] on div "Todos os grupos e subgrupos" at bounding box center [311, 69] width 235 height 6
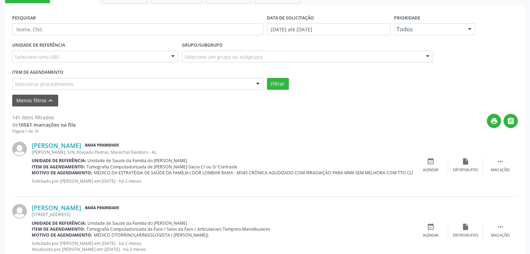
click at [114, 83] on div "Selecionar procedimento" at bounding box center [137, 84] width 251 height 12
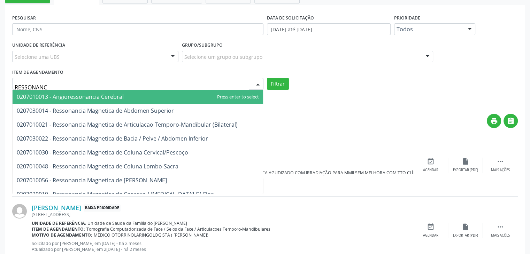
type input "RESSONANCI"
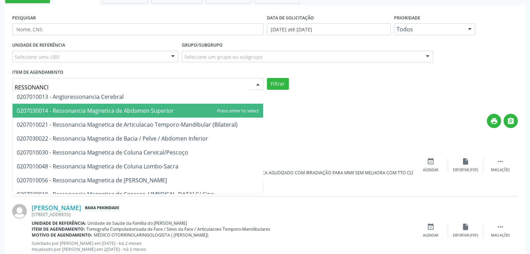
click at [109, 108] on span "0207030014 - Ressonancia Magnetica de Abdomen Superior" at bounding box center [95, 111] width 157 height 8
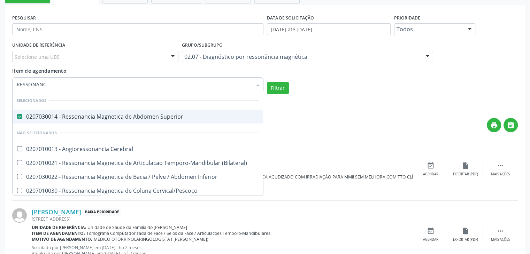
type input "RESSONANCI"
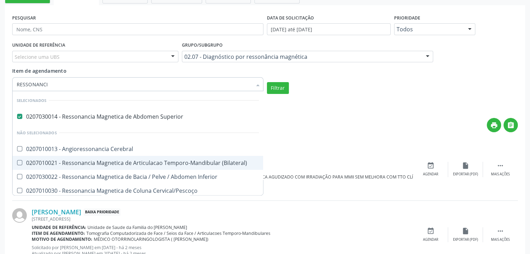
click at [19, 162] on \(Bilateral\) at bounding box center [19, 162] width 5 height 5
click at [17, 162] on \(Bilateral\) "checkbox" at bounding box center [15, 163] width 5 height 5
checkbox \(Bilateral\) "true"
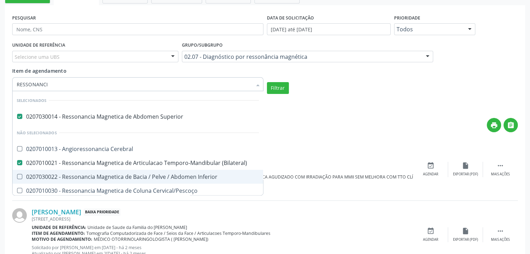
click at [20, 174] on Inferior at bounding box center [19, 176] width 5 height 5
click at [17, 174] on Inferior "checkbox" at bounding box center [15, 176] width 5 height 5
checkbox Inferior "true"
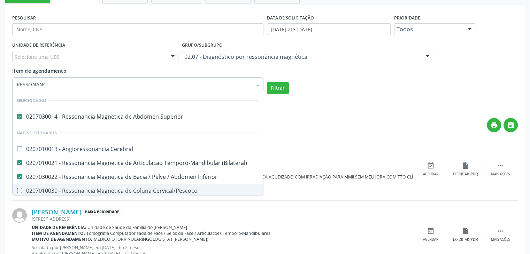
click at [20, 189] on Cervical\/Pescoço at bounding box center [19, 190] width 5 height 5
click at [17, 189] on Cervical\/Pescoço "checkbox" at bounding box center [15, 190] width 5 height 5
checkbox Cervical\/Pescoço "true"
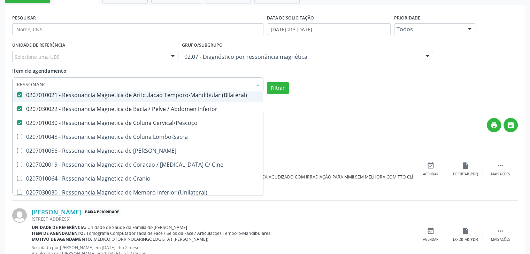
scroll to position [70, 0]
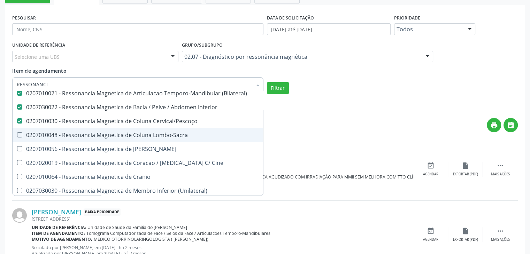
click at [21, 135] on Lombo-Sacra at bounding box center [19, 134] width 5 height 5
click at [17, 135] on Lombo-Sacra "checkbox" at bounding box center [15, 135] width 5 height 5
checkbox Lombo-Sacra "true"
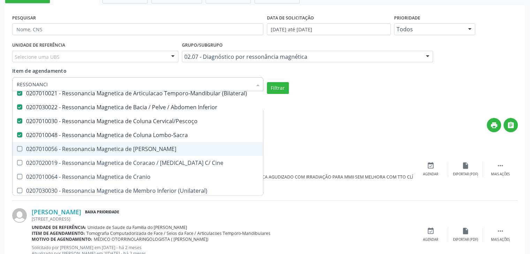
click at [19, 145] on span "0207010056 - Ressonancia Magnetica de [PERSON_NAME]" at bounding box center [138, 149] width 250 height 14
checkbox Toracica "true"
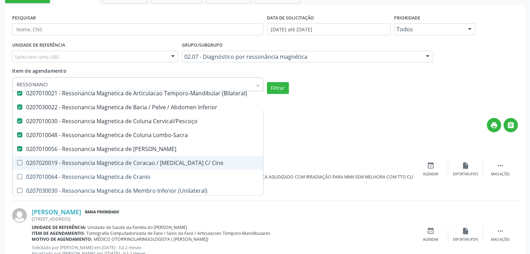
click at [21, 158] on span "0207020019 - Ressonancia Magnetica de Coracao / [MEDICAL_DATA] C/ Cine" at bounding box center [138, 163] width 250 height 14
click at [18, 162] on Cine at bounding box center [19, 162] width 5 height 5
click at [17, 162] on Cine "checkbox" at bounding box center [15, 163] width 5 height 5
checkbox Cine "false"
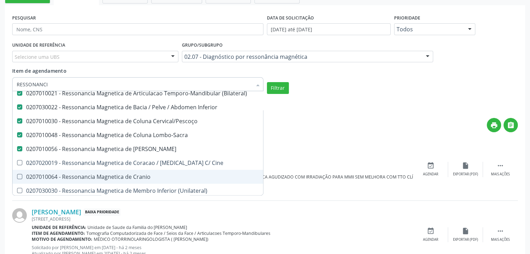
click at [18, 174] on Cranio at bounding box center [19, 176] width 5 height 5
click at [17, 174] on Cranio "checkbox" at bounding box center [15, 176] width 5 height 5
checkbox Cranio "true"
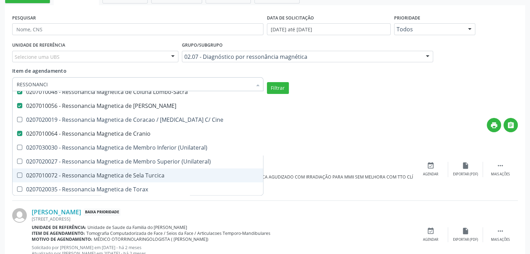
scroll to position [127, 0]
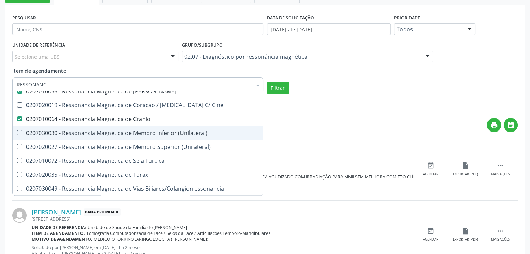
click at [18, 132] on \(Unilateral\) at bounding box center [19, 132] width 5 height 5
click at [17, 132] on \(Unilateral\) "checkbox" at bounding box center [15, 133] width 5 height 5
checkbox \(Unilateral\) "true"
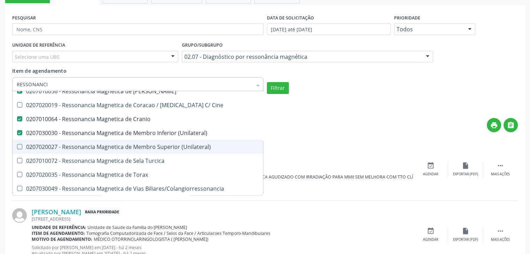
click at [18, 142] on span "0207020027 - Ressonancia Magnetica de Membro Superior (Unilateral)" at bounding box center [138, 147] width 250 height 14
checkbox \(Unilateral\) "true"
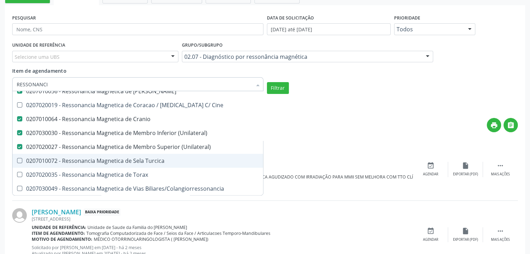
click at [21, 158] on Turcica at bounding box center [19, 160] width 5 height 5
click at [17, 158] on Turcica "checkbox" at bounding box center [15, 160] width 5 height 5
checkbox Turcica "true"
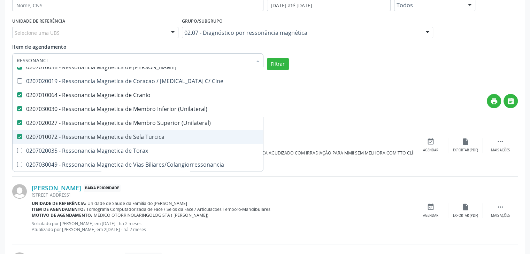
scroll to position [209, 0]
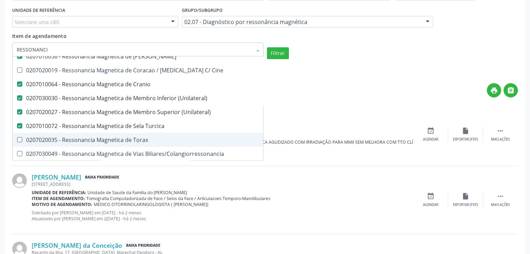
click at [18, 141] on Torax at bounding box center [19, 139] width 5 height 5
click at [17, 141] on Torax "checkbox" at bounding box center [15, 140] width 5 height 5
checkbox Torax "true"
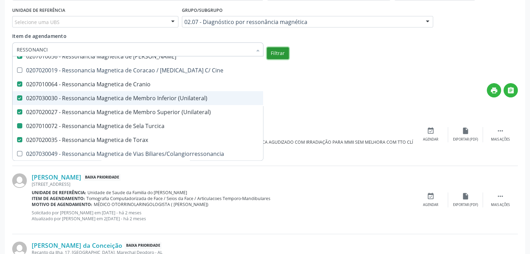
checkbox Cerebral "true"
checkbox Cine "true"
checkbox Turcica "false"
checkbox Torax "false"
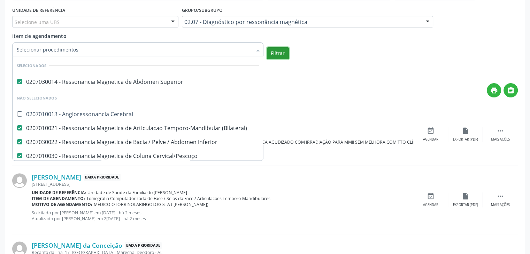
click at [272, 52] on button "Filtrar" at bounding box center [278, 53] width 22 height 12
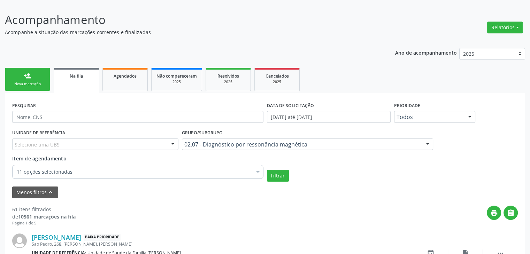
scroll to position [209, 0]
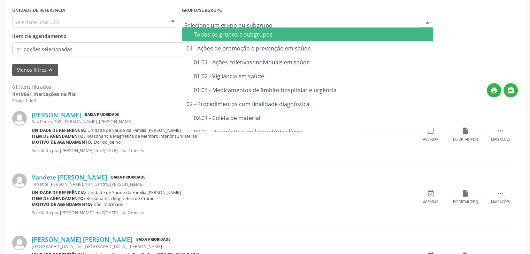
click at [202, 32] on div "Todos os grupos e subgrupos" at bounding box center [311, 35] width 235 height 6
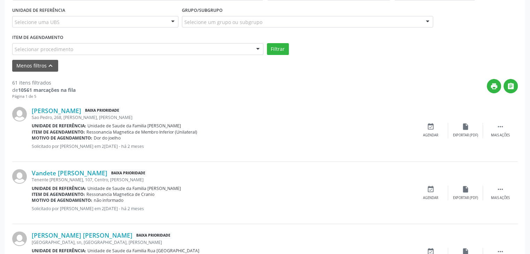
click at [99, 48] on div "Selecionar procedimento" at bounding box center [137, 49] width 251 height 12
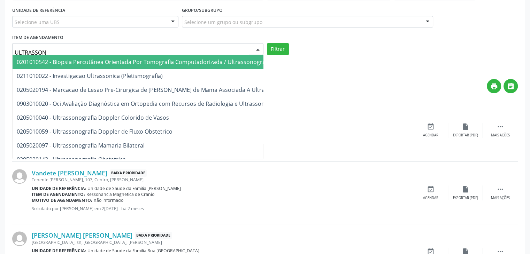
type input "ULTRASSONO"
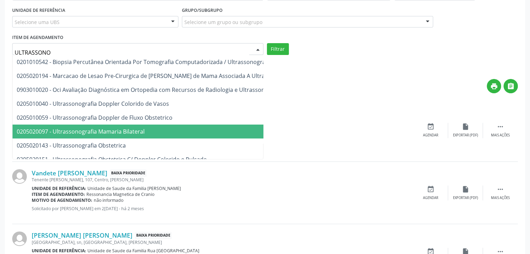
click at [71, 128] on span "0205020097 - Ultrassonografia Mamaria Bilateral" at bounding box center [81, 132] width 128 height 8
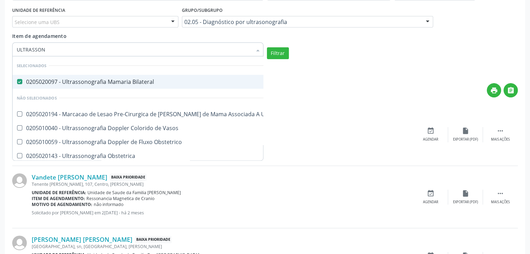
type input "ULTRASSONO"
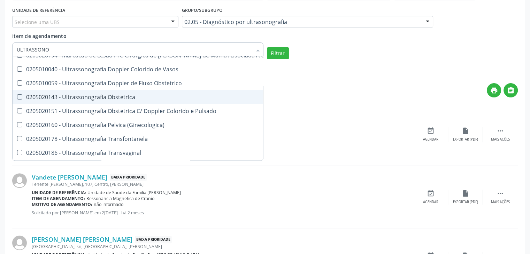
scroll to position [70, 0]
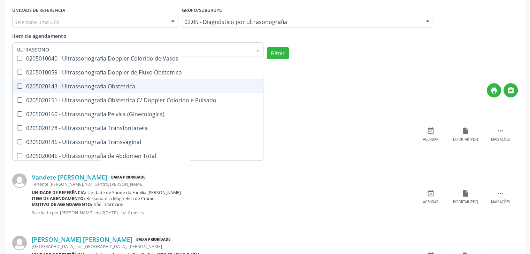
click at [20, 87] on Obstetrica at bounding box center [19, 86] width 5 height 5
click at [17, 87] on Obstetrica "checkbox" at bounding box center [15, 86] width 5 height 5
checkbox Obstetrica "true"
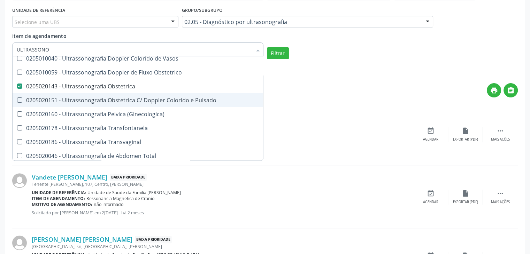
click at [19, 102] on Pulsado at bounding box center [19, 99] width 5 height 5
click at [17, 102] on Pulsado "checkbox" at bounding box center [15, 100] width 5 height 5
checkbox Pulsado "true"
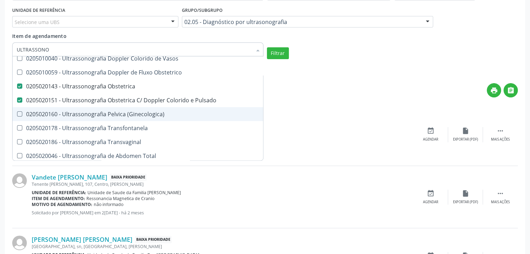
drag, startPoint x: 20, startPoint y: 114, endPoint x: 20, endPoint y: 123, distance: 8.4
click at [20, 115] on \(Ginecologica\) at bounding box center [19, 113] width 5 height 5
click at [17, 115] on \(Ginecologica\) "checkbox" at bounding box center [15, 114] width 5 height 5
checkbox \(Ginecologica\) "true"
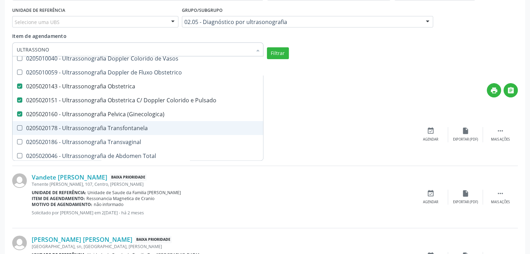
click at [20, 126] on Transfontanela at bounding box center [19, 127] width 5 height 5
click at [17, 126] on Transfontanela "checkbox" at bounding box center [15, 128] width 5 height 5
checkbox Transfontanela "true"
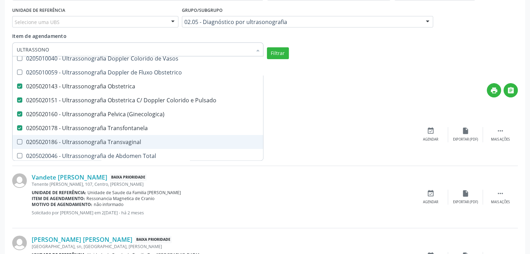
click at [19, 143] on Transvaginal at bounding box center [19, 141] width 5 height 5
click at [17, 143] on Transvaginal "checkbox" at bounding box center [15, 142] width 5 height 5
checkbox Transvaginal "true"
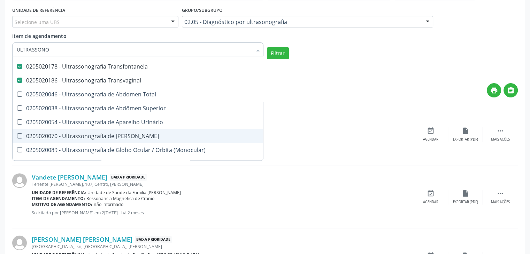
scroll to position [139, 0]
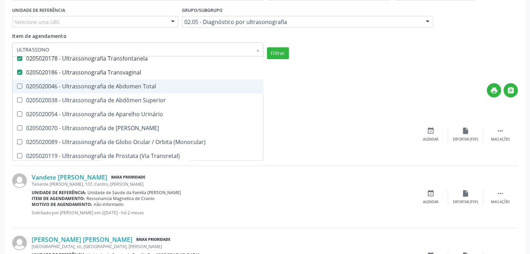
click at [19, 89] on span "0205020046 - Ultrassonografia de Abdomen Total" at bounding box center [161, 86] width 297 height 14
checkbox Total "true"
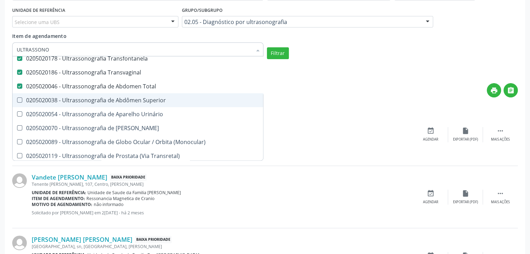
drag, startPoint x: 19, startPoint y: 100, endPoint x: 20, endPoint y: 107, distance: 7.0
click at [19, 100] on Superior at bounding box center [19, 99] width 5 height 5
click at [17, 100] on Superior "checkbox" at bounding box center [15, 100] width 5 height 5
checkbox Superior "true"
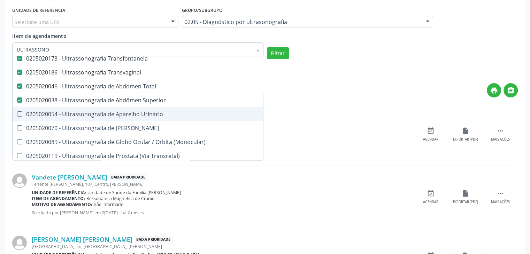
click at [20, 112] on Urinário at bounding box center [19, 113] width 5 height 5
click at [17, 112] on Urinário "checkbox" at bounding box center [15, 114] width 5 height 5
checkbox Urinário "true"
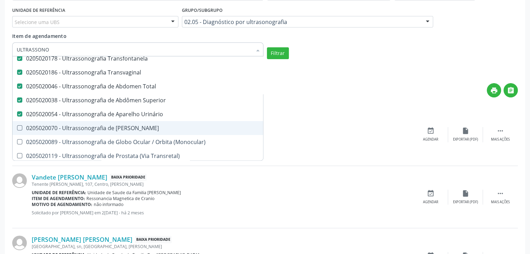
click at [20, 130] on span "0205020070 - Ultrassonografia de [PERSON_NAME]" at bounding box center [161, 128] width 297 height 14
checkbox Escrotal "true"
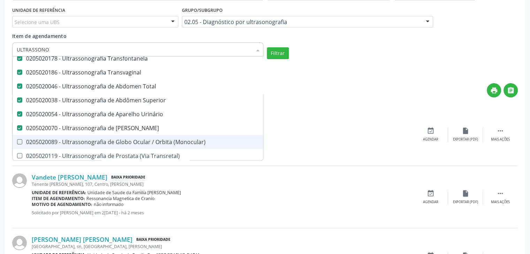
click at [20, 141] on \(Monocular\) at bounding box center [19, 141] width 5 height 5
click at [17, 141] on \(Monocular\) "checkbox" at bounding box center [15, 142] width 5 height 5
checkbox \(Monocular\) "true"
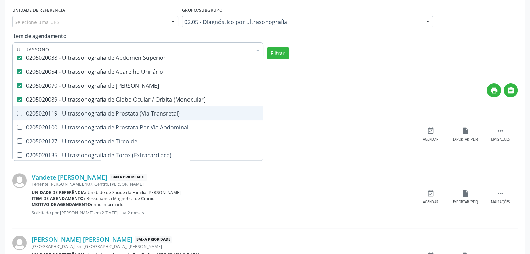
scroll to position [188, 0]
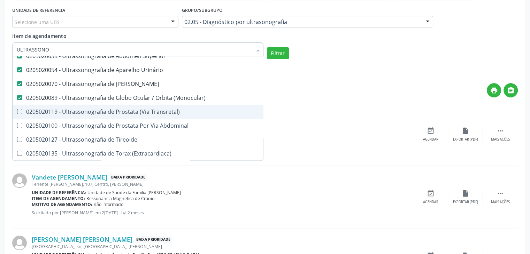
click at [18, 109] on Transretal\) at bounding box center [19, 111] width 5 height 5
click at [17, 109] on Transretal\) "checkbox" at bounding box center [15, 111] width 5 height 5
checkbox Transretal\) "true"
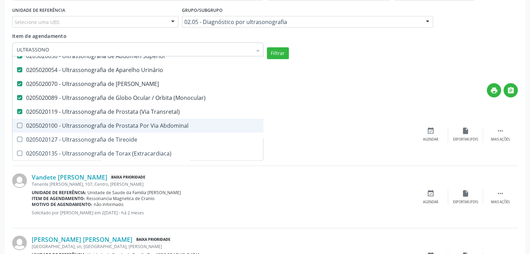
click at [21, 123] on Abdominal at bounding box center [19, 125] width 5 height 5
click at [17, 123] on Abdominal "checkbox" at bounding box center [15, 125] width 5 height 5
checkbox Abdominal "true"
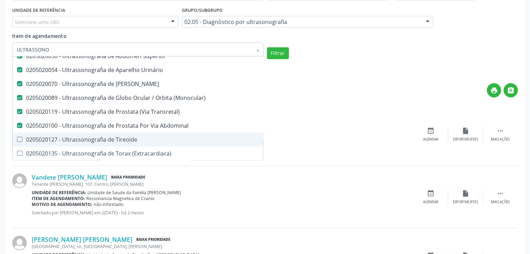
click at [20, 137] on Tireoide at bounding box center [19, 139] width 5 height 5
click at [17, 137] on Tireoide "checkbox" at bounding box center [15, 139] width 5 height 5
checkbox Tireoide "true"
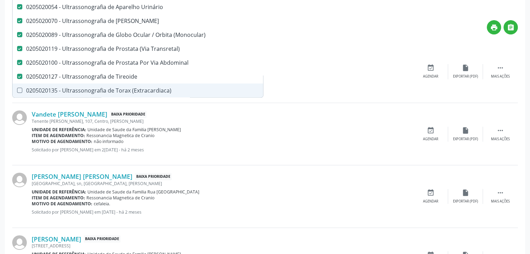
scroll to position [279, 0]
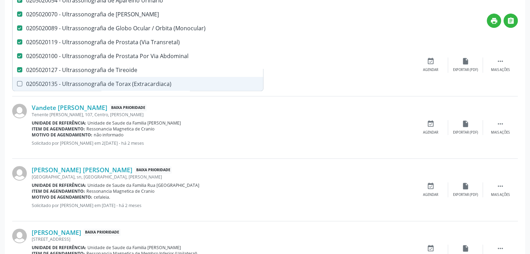
click at [18, 81] on \(Extracardiaca\) at bounding box center [19, 83] width 5 height 5
click at [17, 81] on \(Extracardiaca\) "checkbox" at bounding box center [15, 83] width 5 height 5
checkbox \(Extracardiaca\) "true"
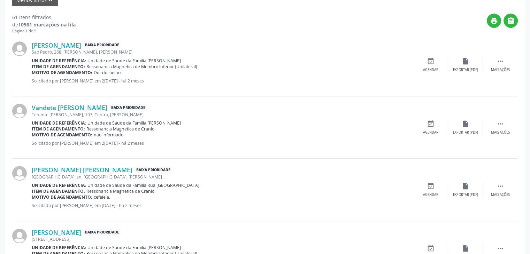
checkbox Pulsado "true"
checkbox \(Ginecologica\) "true"
checkbox Transfontanela "true"
checkbox Transesofagica "false"
checkbox Transtoracica "false"
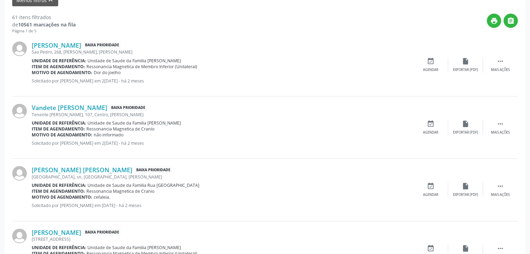
checkbox Estresse "false"
click at [290, 29] on div "print " at bounding box center [297, 24] width 442 height 21
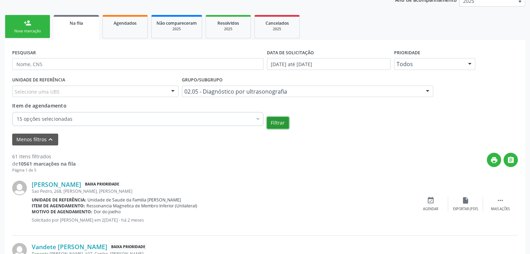
click at [280, 122] on button "Filtrar" at bounding box center [278, 123] width 22 height 12
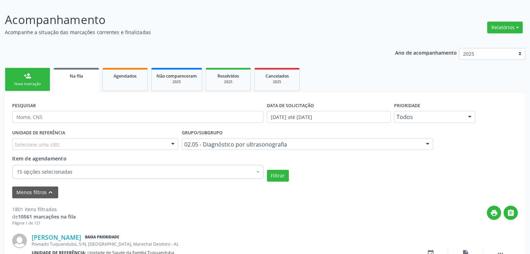
scroll to position [139, 0]
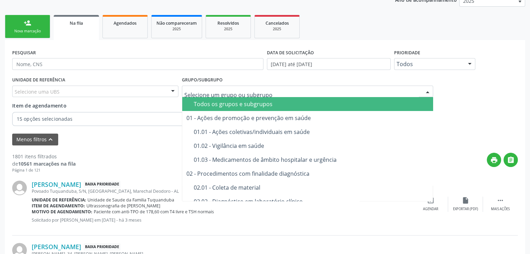
click at [216, 102] on div "Todos os grupos e subgrupos" at bounding box center [311, 104] width 235 height 6
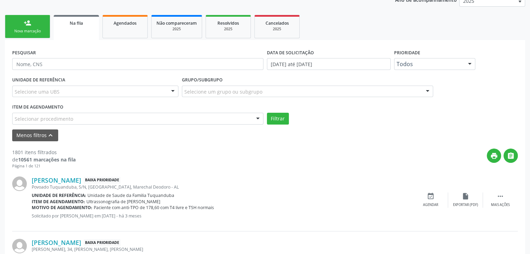
click at [101, 115] on div "Selecionar procedimento" at bounding box center [137, 119] width 251 height 12
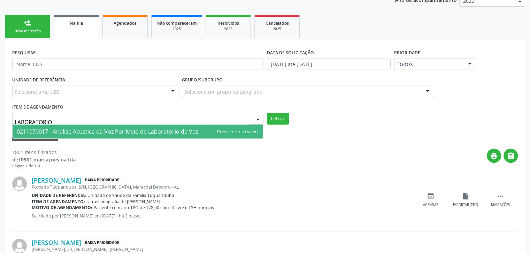
type input "LABORATORI"
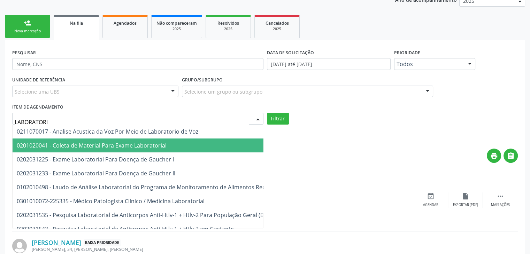
click at [124, 144] on span "0201020041 - Coleta de Material Para Exame Laboratorial" at bounding box center [92, 146] width 150 height 8
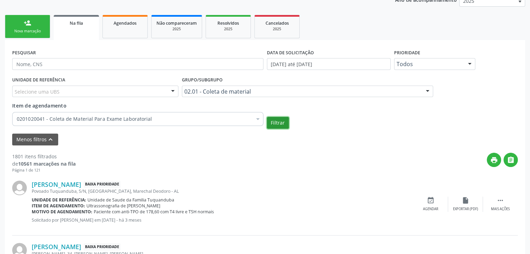
click at [273, 125] on button "Filtrar" at bounding box center [278, 123] width 22 height 12
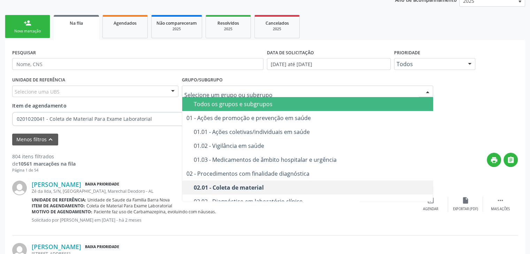
click at [224, 101] on div "Todos os grupos e subgrupos" at bounding box center [311, 104] width 235 height 6
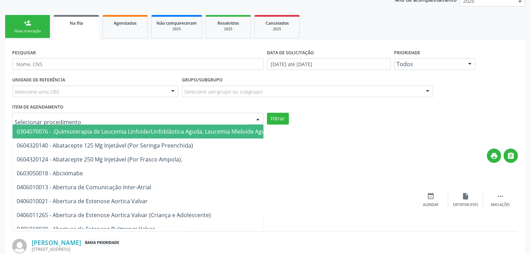
click at [117, 115] on div at bounding box center [137, 119] width 251 height 12
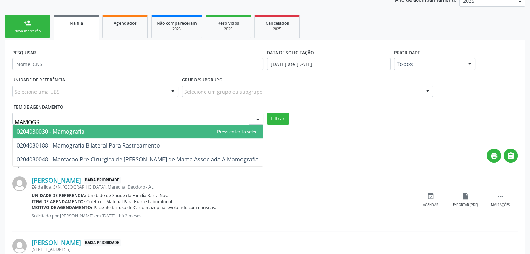
type input "MAMOGRA"
click at [49, 131] on span "0204030030 - Mamografia" at bounding box center [51, 132] width 68 height 8
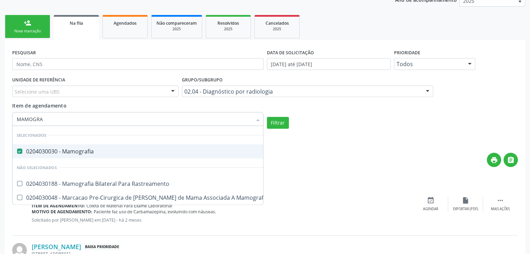
type input "MAMOGRAF"
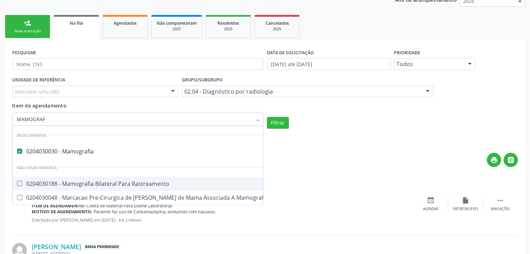
click at [19, 185] on Rastreamento at bounding box center [19, 183] width 5 height 5
click at [17, 185] on Rastreamento "checkbox" at bounding box center [15, 183] width 5 height 5
checkbox Rastreamento "true"
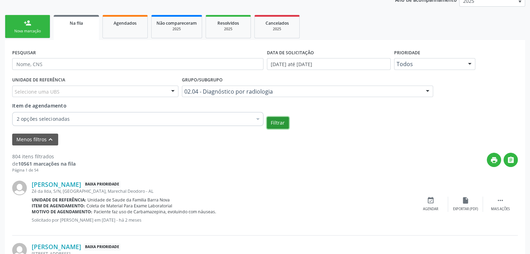
click at [272, 123] on button "Filtrar" at bounding box center [278, 123] width 22 height 12
